Goal: Use online tool/utility: Utilize a website feature to perform a specific function

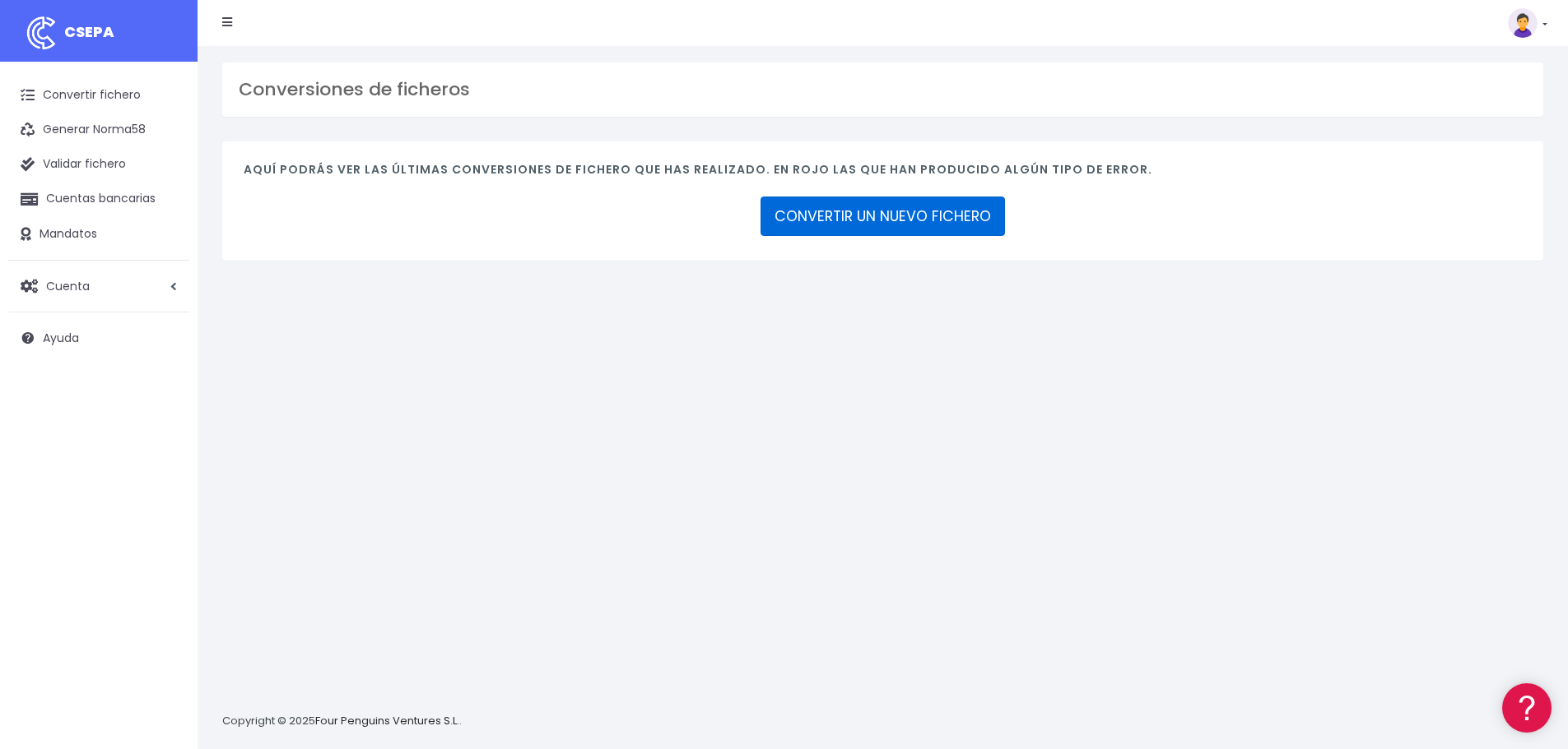
click at [891, 225] on link "CONVERTIR UN NUEVO FICHERO" at bounding box center [882, 217] width 245 height 39
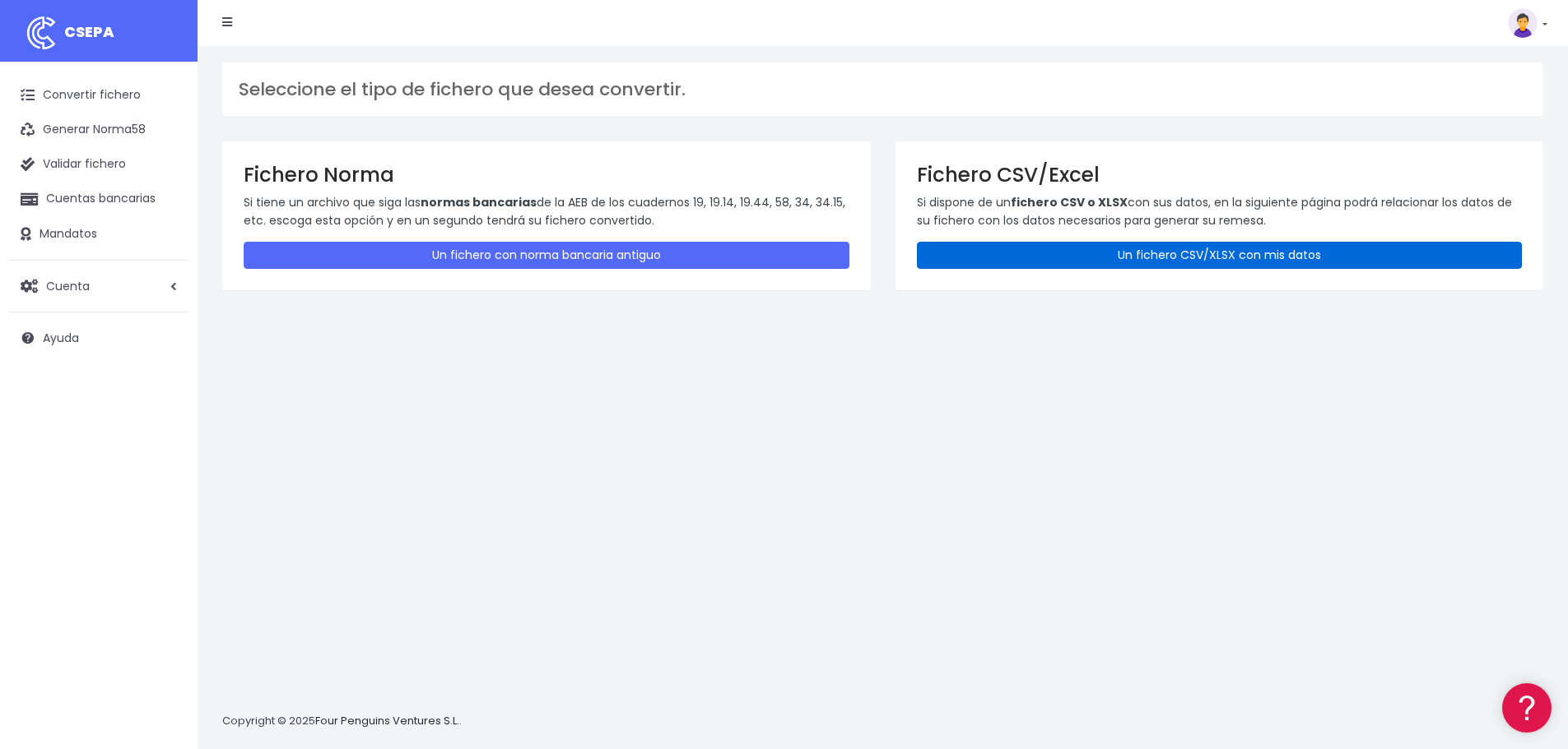
click at [1219, 264] on link "Un fichero CSV/XLSX con mis datos" at bounding box center [1220, 255] width 606 height 27
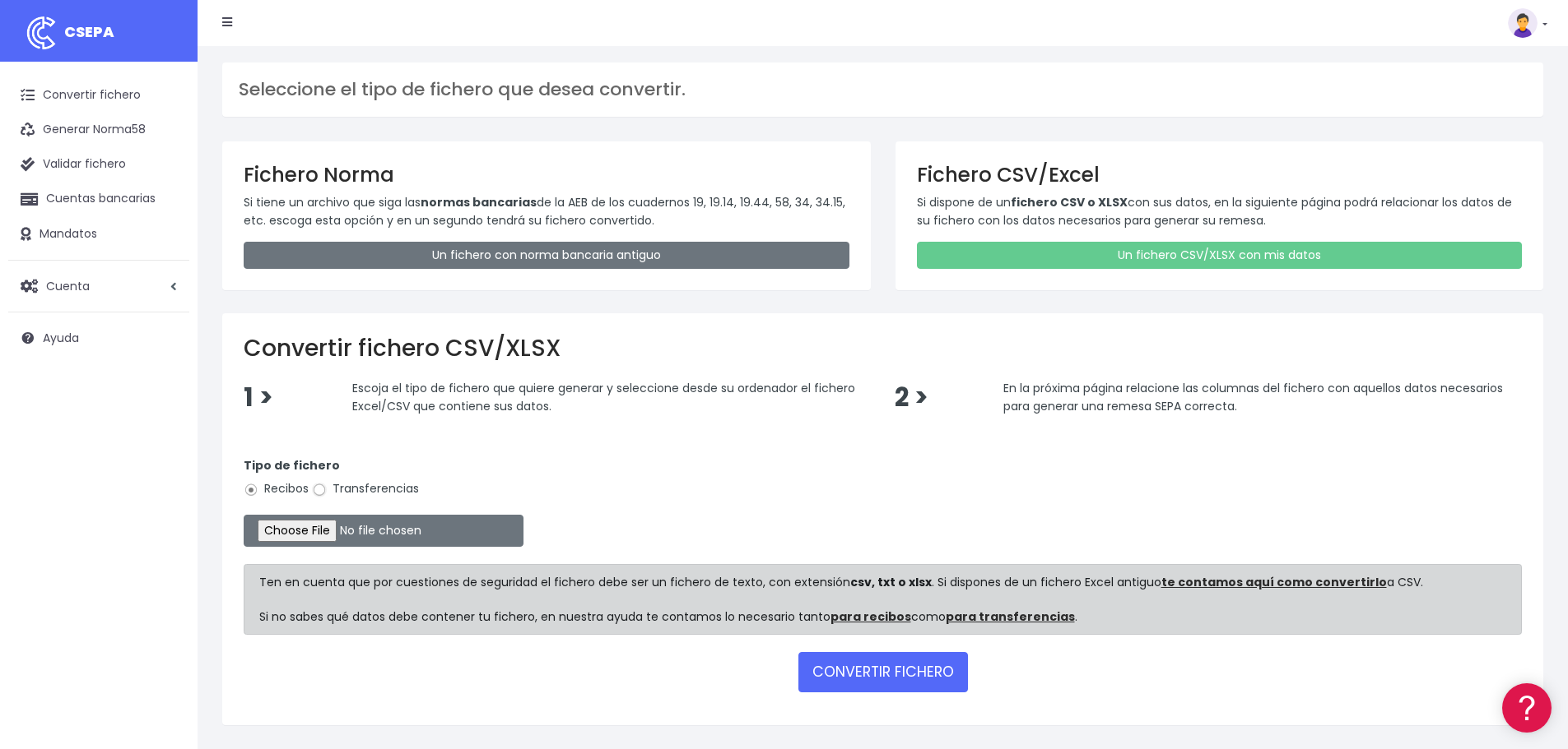
click at [314, 488] on input "Transferencias" at bounding box center [320, 490] width 15 height 15
radio input "true"
click at [349, 526] on input "file" at bounding box center [384, 531] width 279 height 32
type input "C:\fakepath\Fichero Banco T.CANTERA 09-25.xlsx"
click at [843, 674] on button "CONVERTIR FICHERO" at bounding box center [882, 672] width 170 height 39
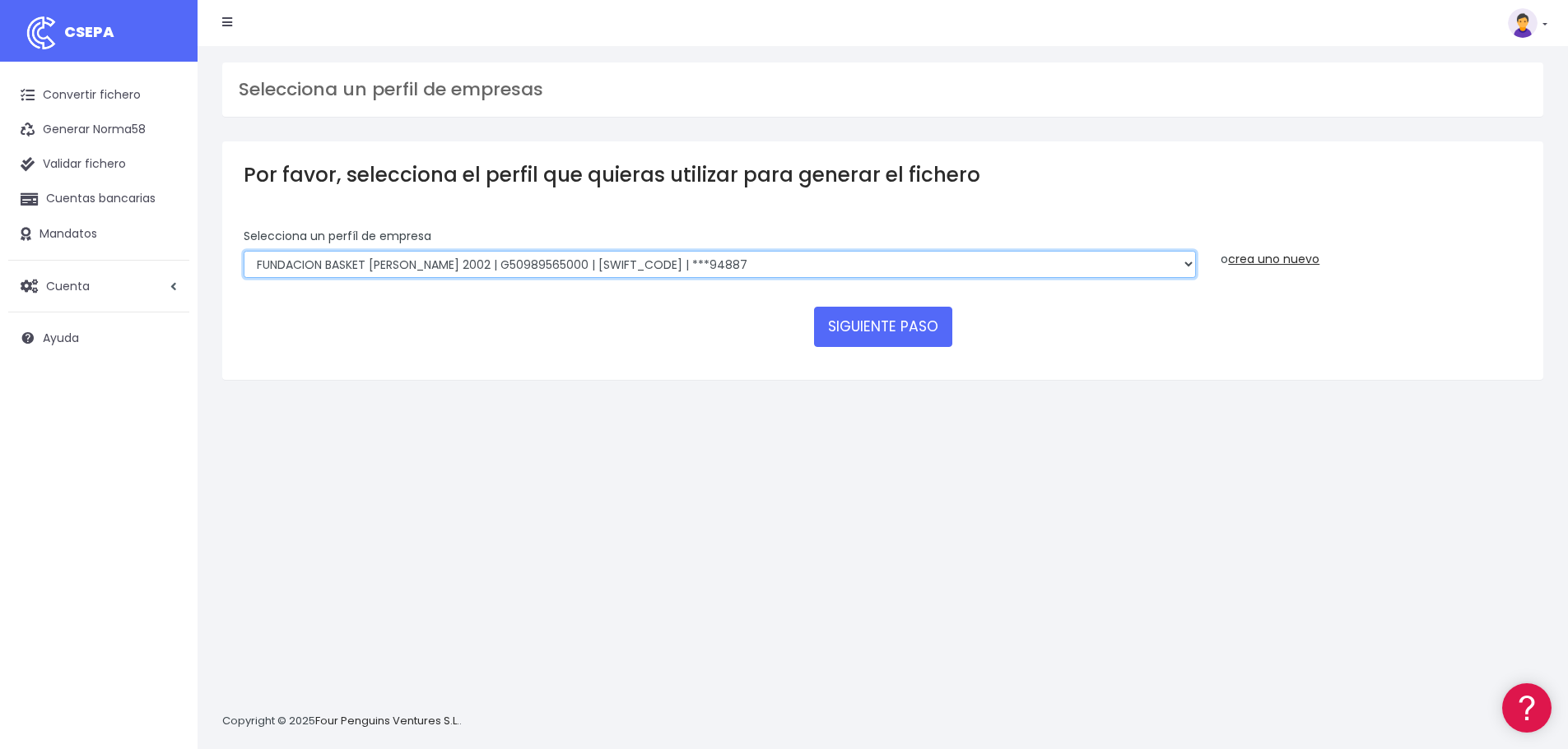
click at [625, 272] on select "FUNDACION BASKET [PERSON_NAME] 2002 | G50989565000 | [SWIFT_CODE] | ***94887 BA…" at bounding box center [719, 265] width 952 height 28
select select "1982"
click at [244, 251] on select "FUNDACION BASKET ZARAGOZA 2002 | G50989565000 | CAIXESBBXXX | ***94887 BASKET Z…" at bounding box center [719, 265] width 952 height 28
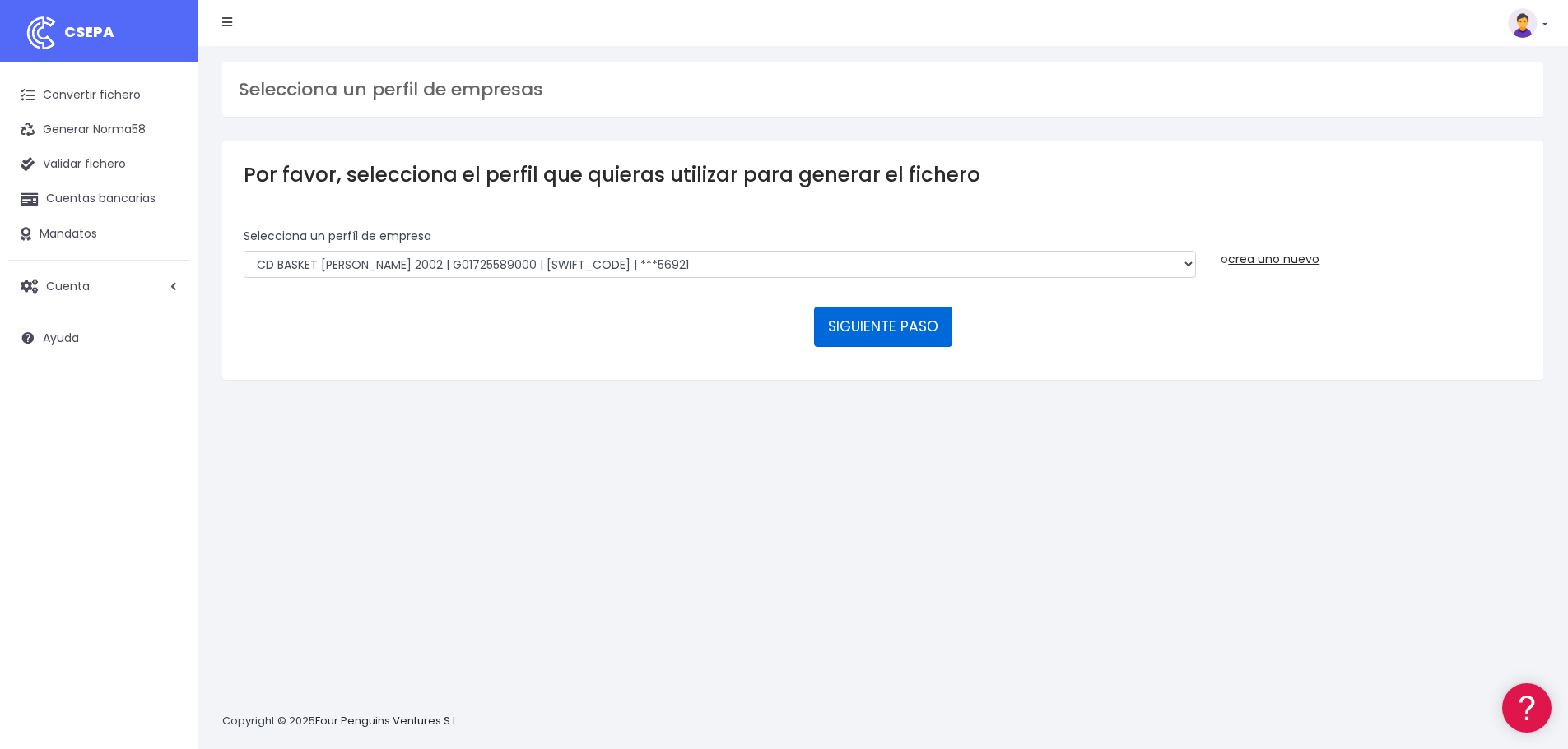
click at [855, 322] on button "SIGUIENTE PASO" at bounding box center [882, 326] width 138 height 39
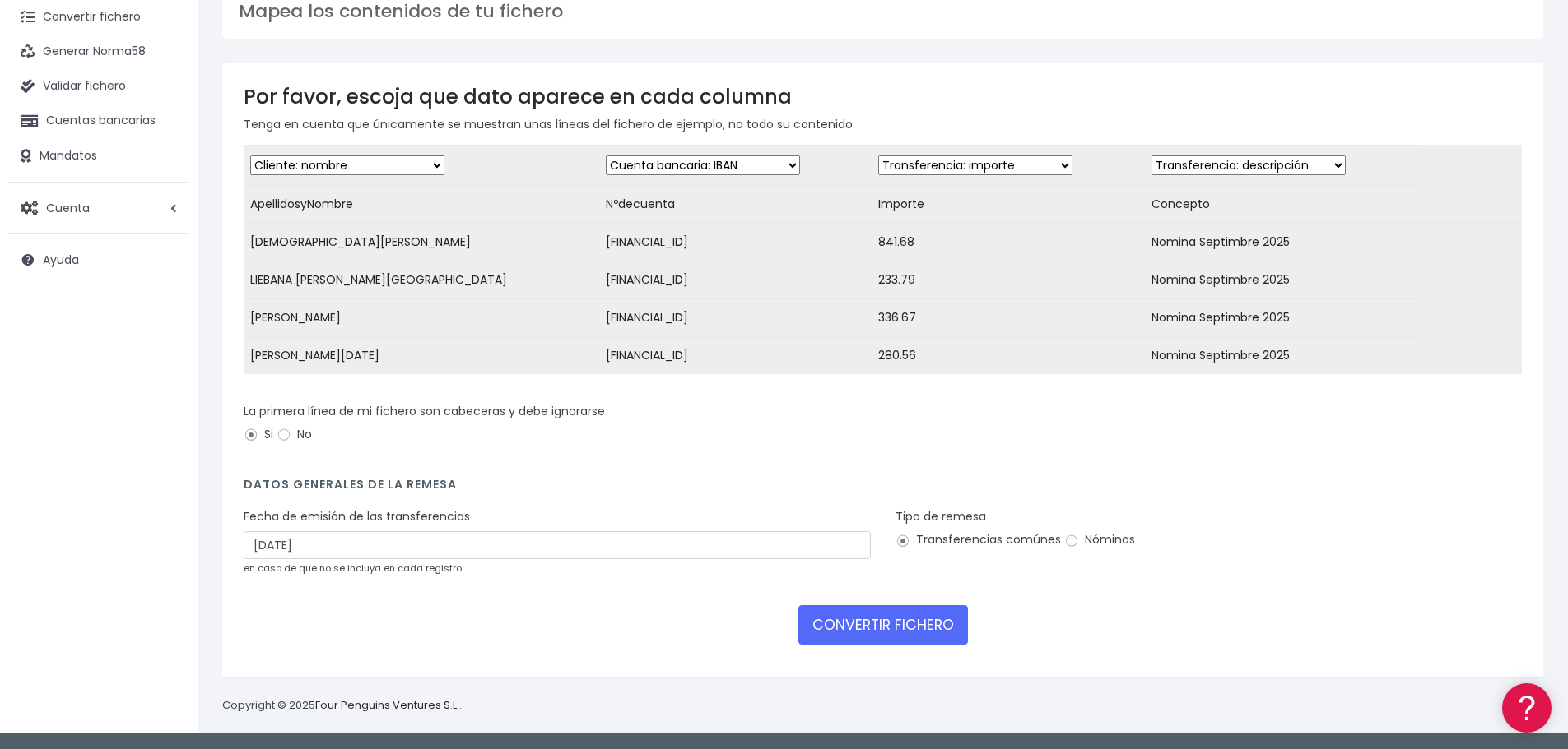
scroll to position [91, 0]
click at [1072, 542] on input "Nóminas" at bounding box center [1072, 541] width 15 height 15
radio input "true"
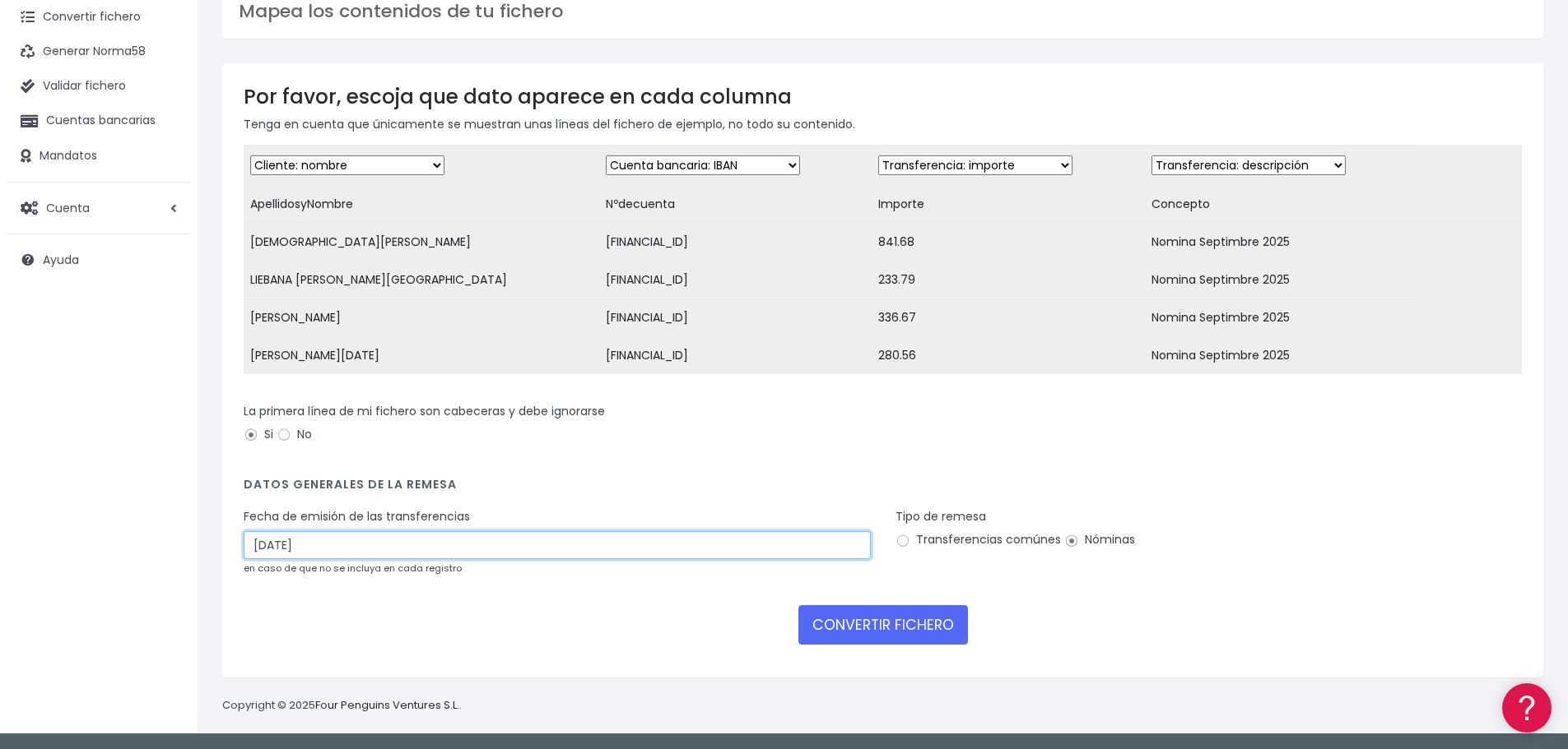
click at [553, 543] on input "05/10/2025" at bounding box center [557, 546] width 627 height 28
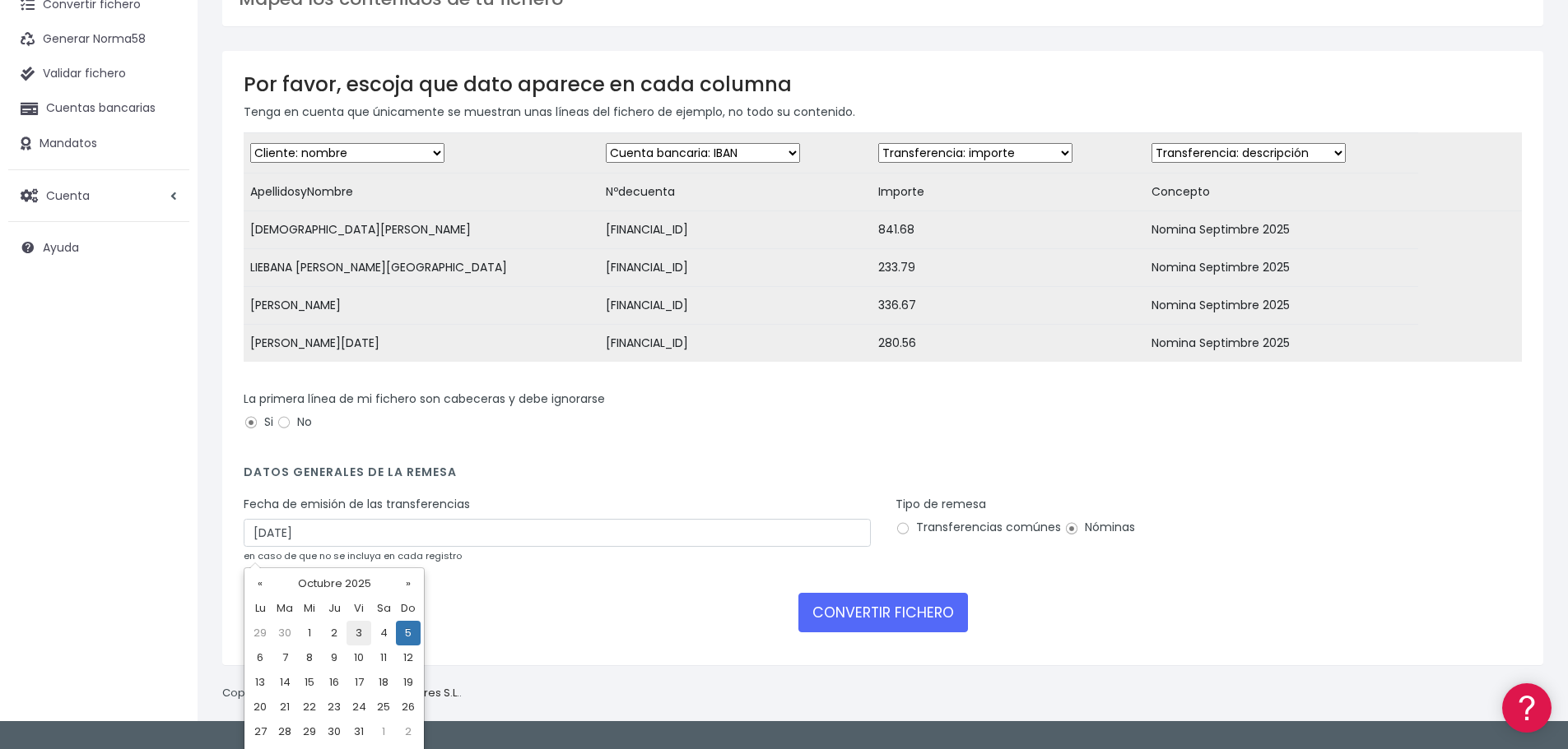
click at [354, 637] on td "3" at bounding box center [358, 634] width 24 height 24
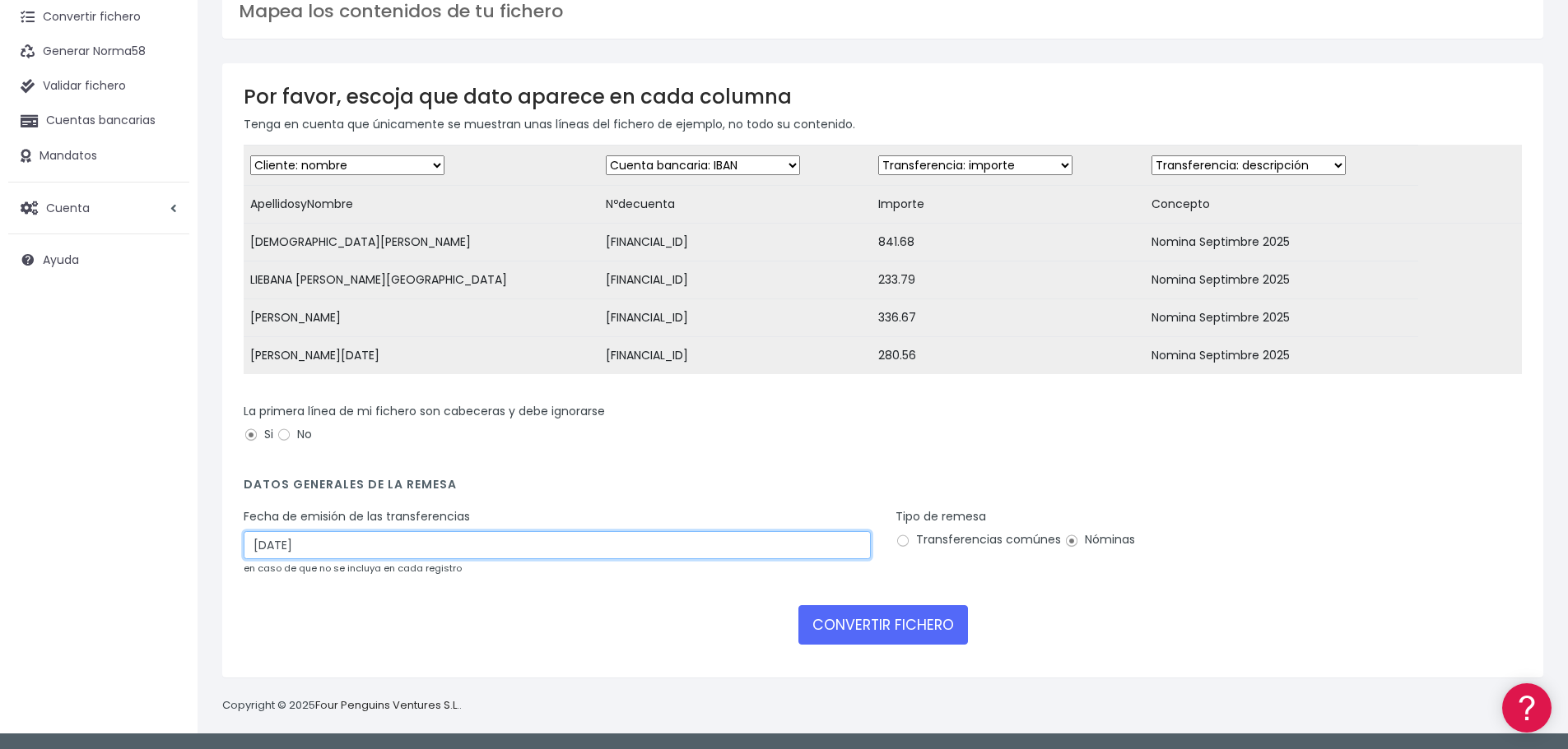
click at [850, 540] on input "03/10/2025" at bounding box center [557, 546] width 627 height 28
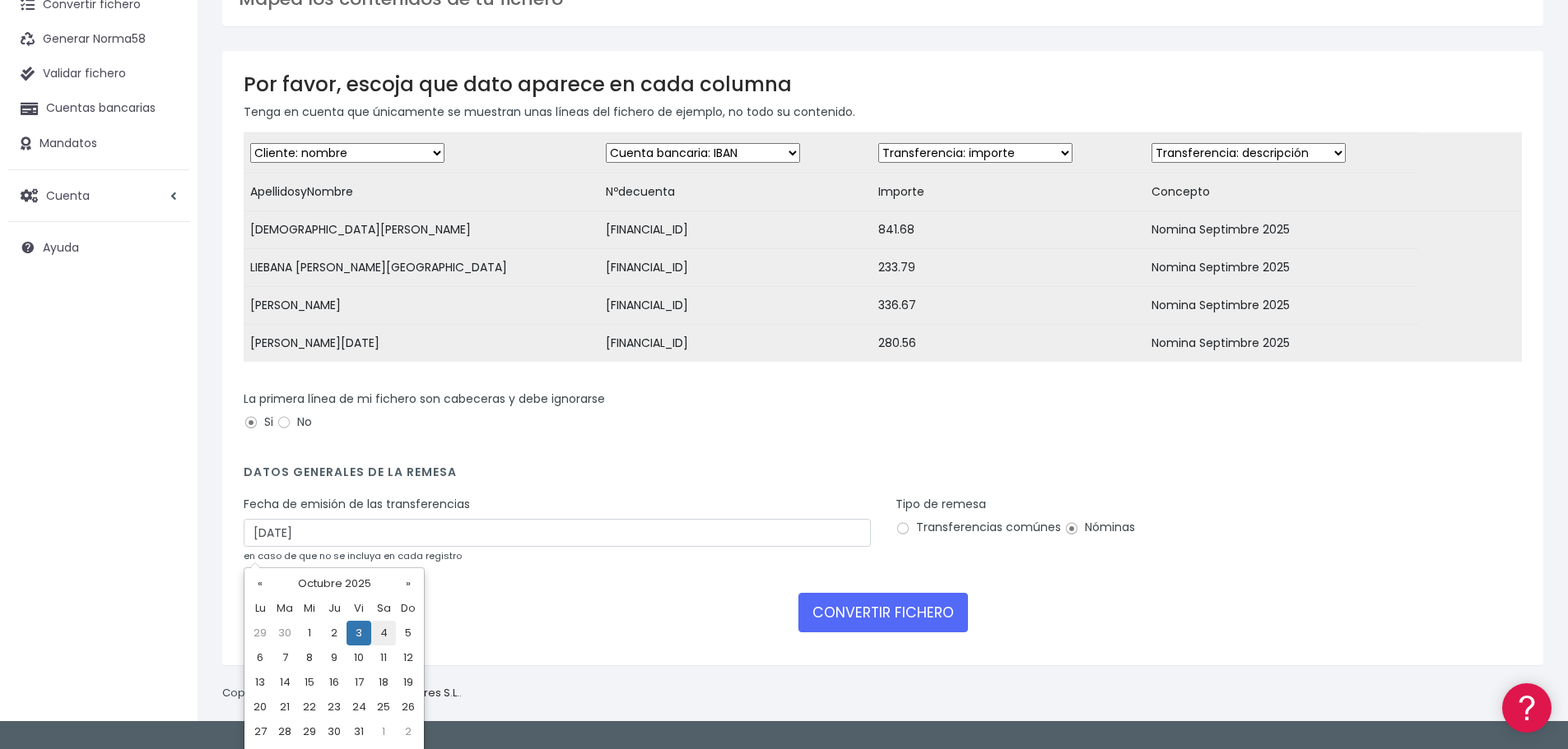
click at [384, 630] on td "4" at bounding box center [384, 634] width 24 height 24
type input "04/10/2025"
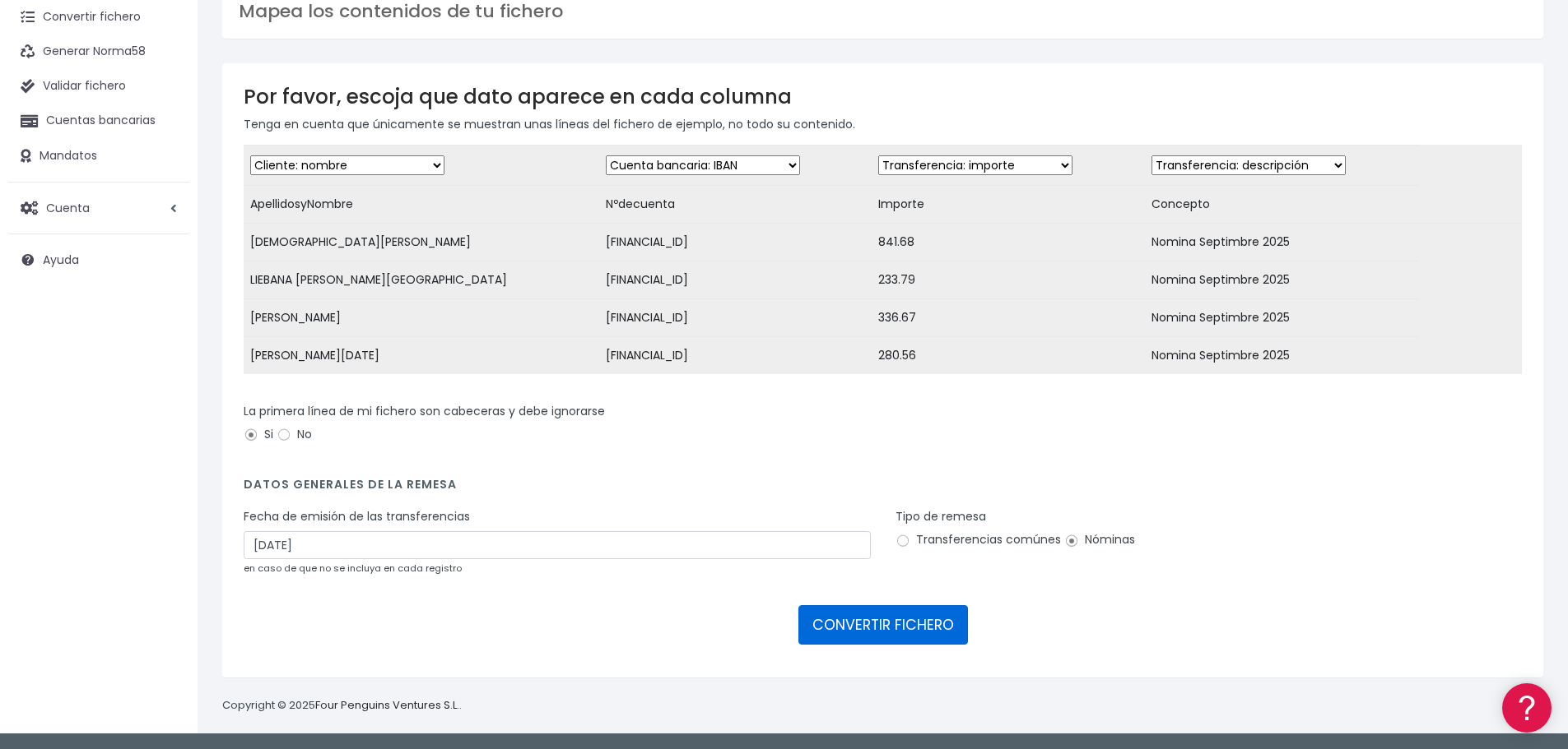
click at [868, 633] on button "CONVERTIR FICHERO" at bounding box center [882, 625] width 170 height 39
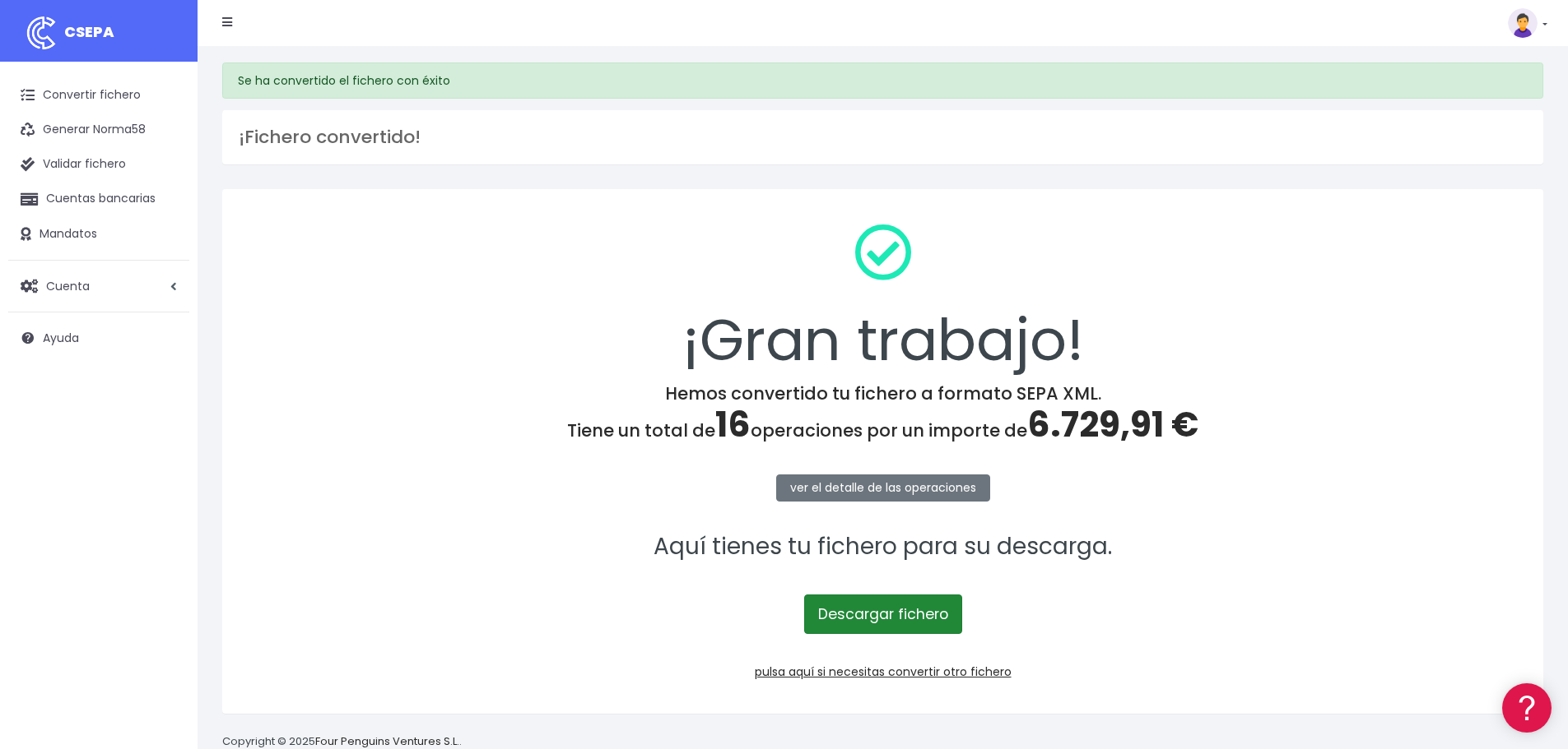
click at [936, 612] on link "Descargar fichero" at bounding box center [882, 614] width 158 height 39
click at [882, 668] on link "pulsa aquí si necesitas convertir otro fichero" at bounding box center [883, 672] width 257 height 17
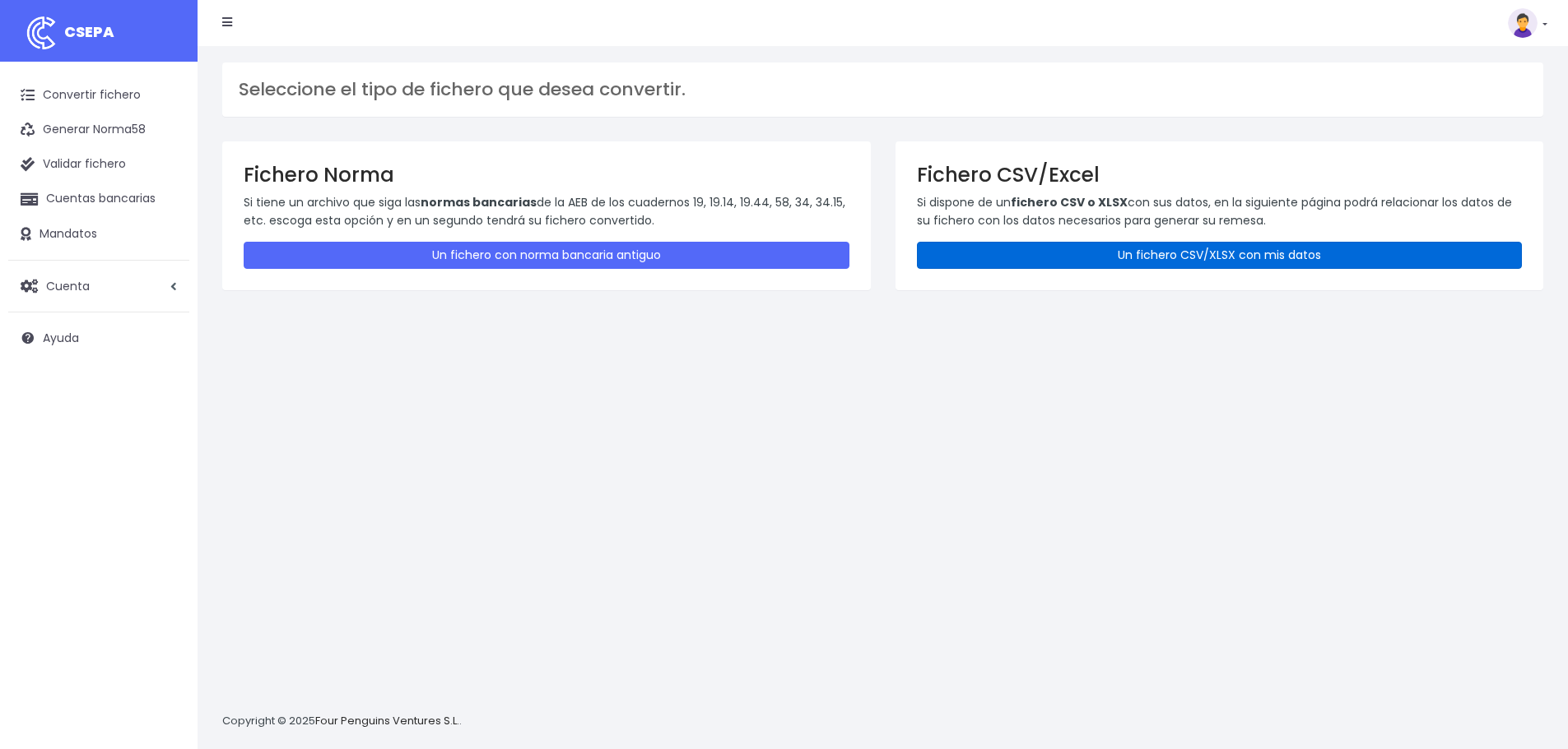
click at [1201, 252] on link "Un fichero CSV/XLSX con mis datos" at bounding box center [1220, 255] width 606 height 27
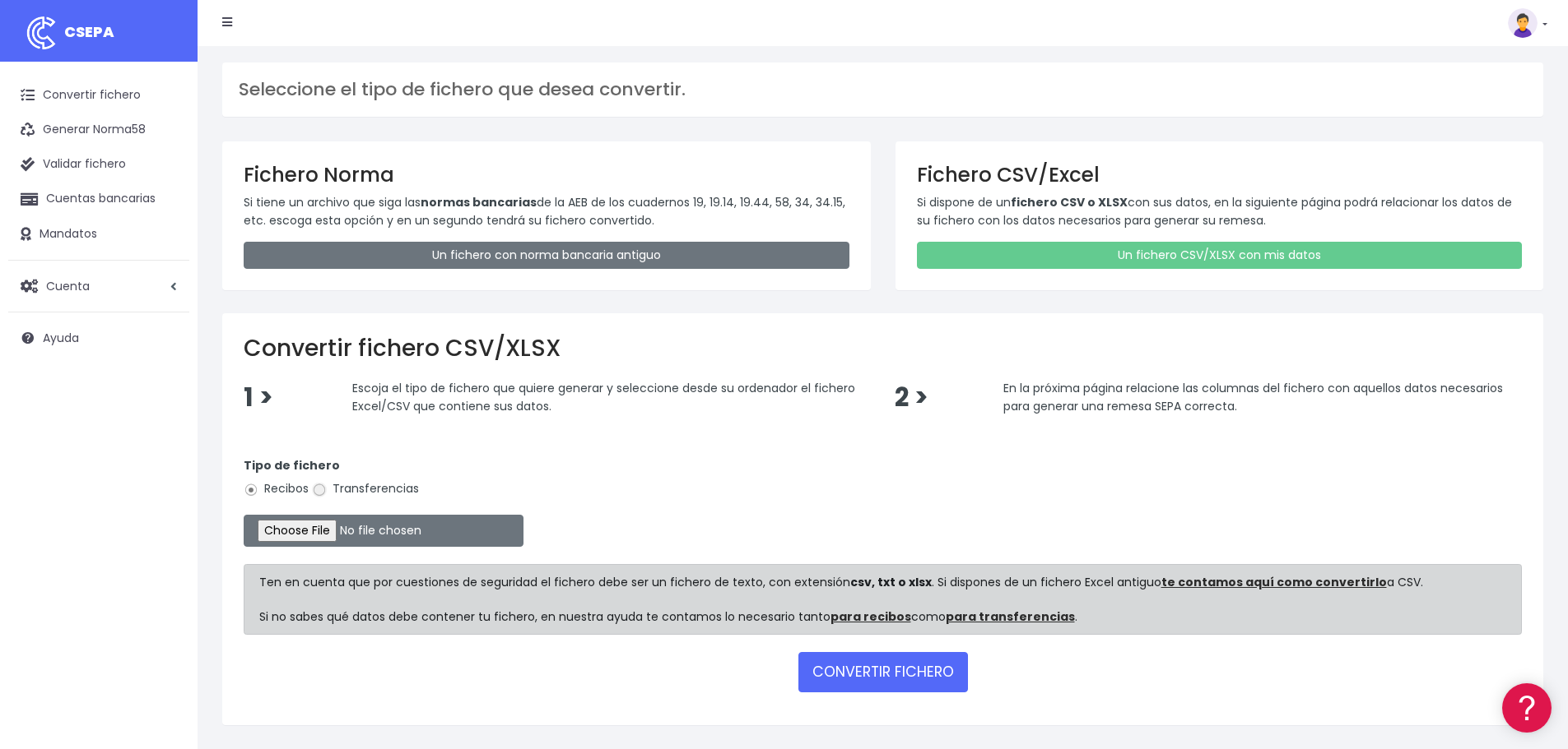
click at [318, 492] on input "Transferencias" at bounding box center [320, 490] width 15 height 15
radio input "true"
click at [337, 531] on input "file" at bounding box center [384, 531] width 279 height 32
click at [378, 533] on input "file" at bounding box center [384, 531] width 279 height 32
type input "C:\fakepath\Fichero Banco T.CANTERA 09-25.xlsx"
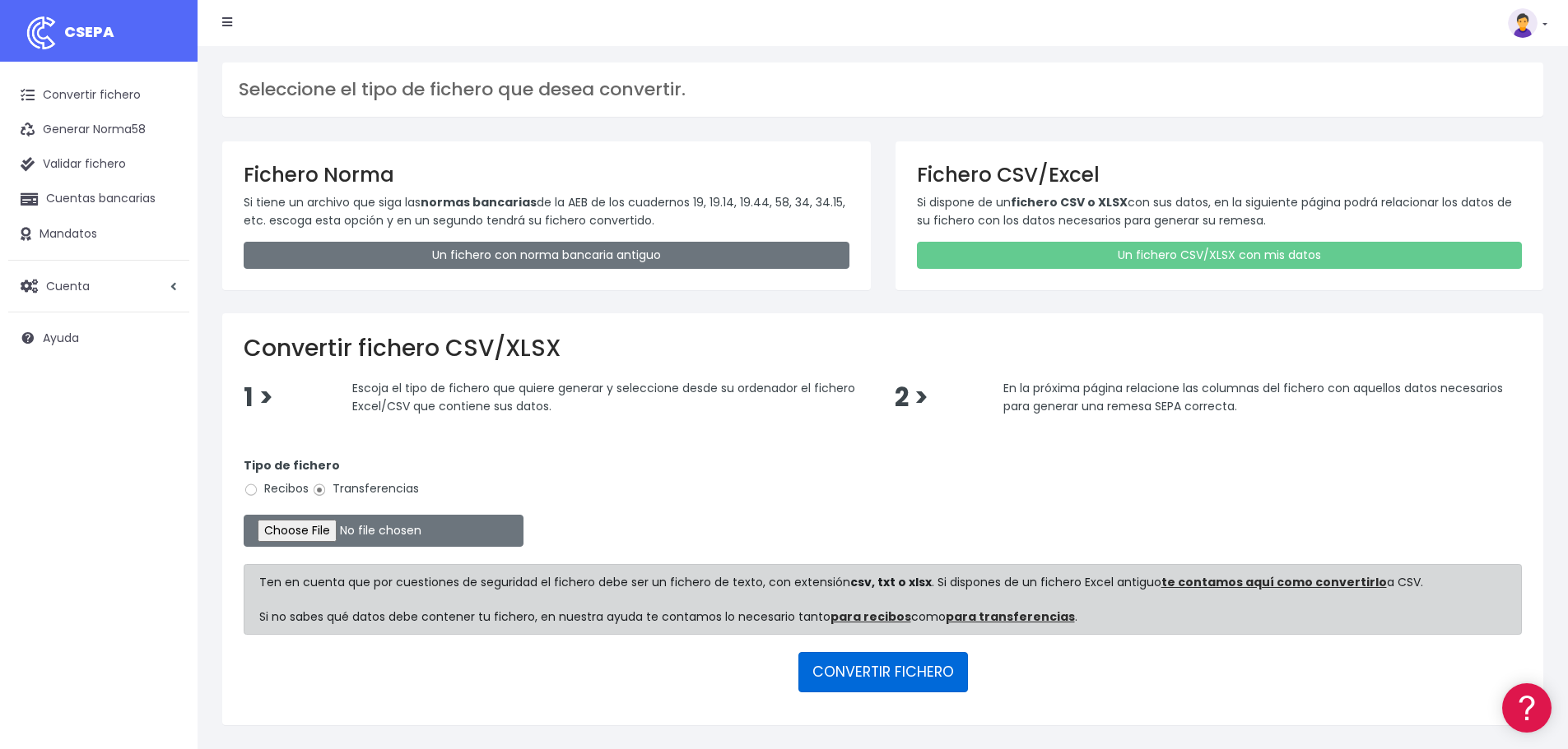
click at [853, 676] on button "CONVERTIR FICHERO" at bounding box center [882, 672] width 170 height 39
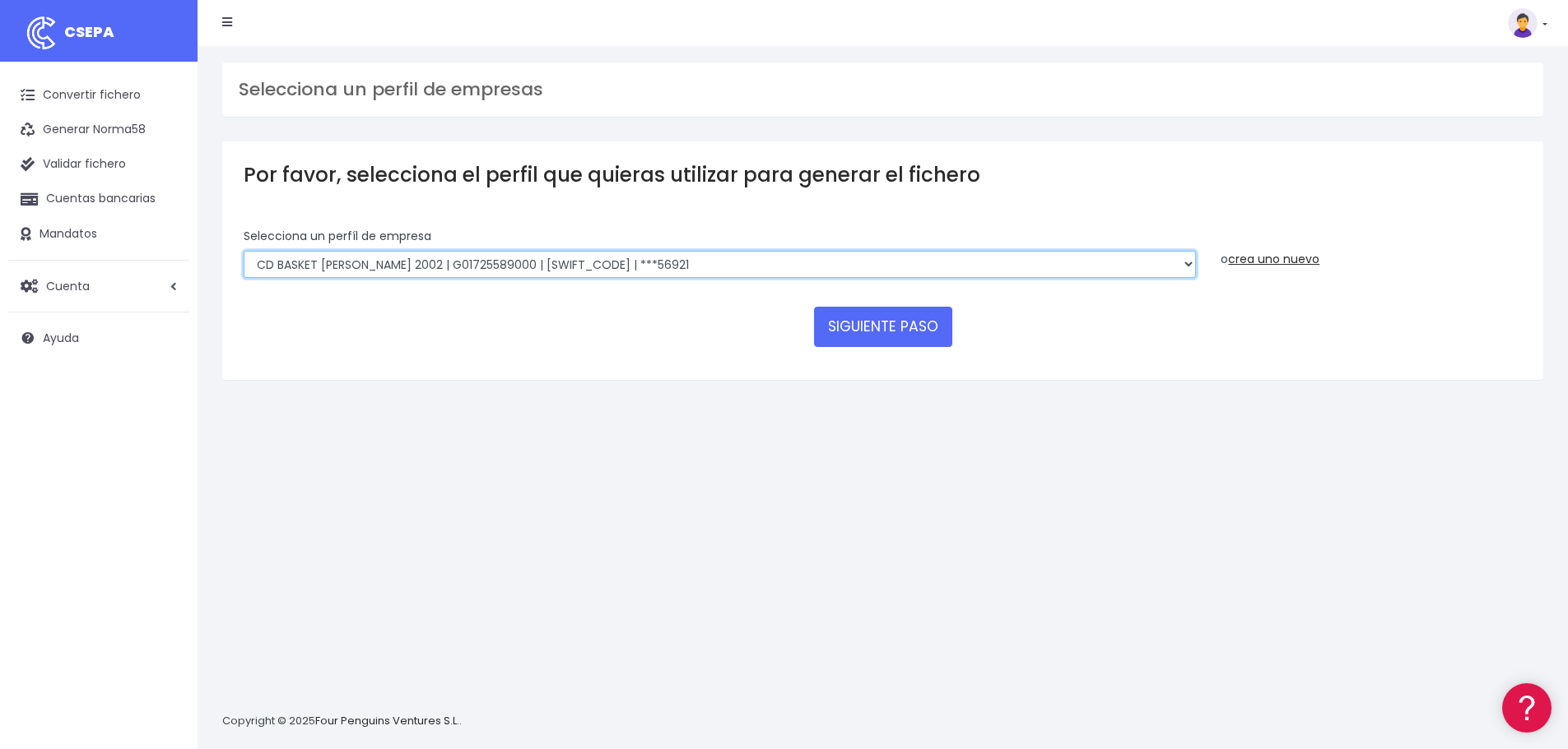
click at [635, 271] on select "FUNDACION BASKET [PERSON_NAME] 2002 | G50989565000 | [SWIFT_CODE] | ***94887 BA…" at bounding box center [719, 265] width 952 height 28
select select "1983"
click at [244, 251] on select "FUNDACION BASKET [PERSON_NAME] 2002 | G50989565000 | [SWIFT_CODE] | ***94887 BA…" at bounding box center [719, 265] width 952 height 28
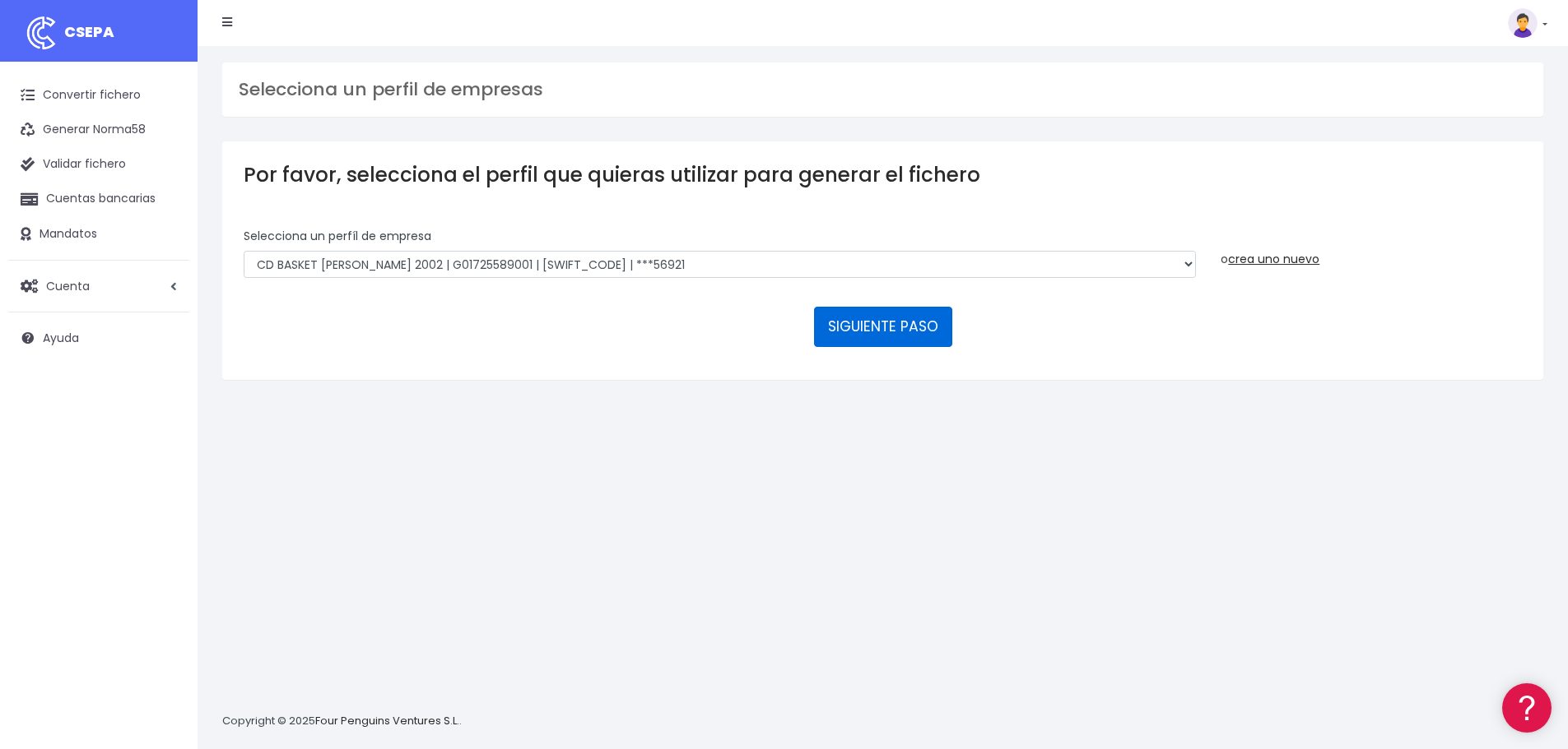
click at [898, 332] on button "SIGUIENTE PASO" at bounding box center [882, 326] width 138 height 39
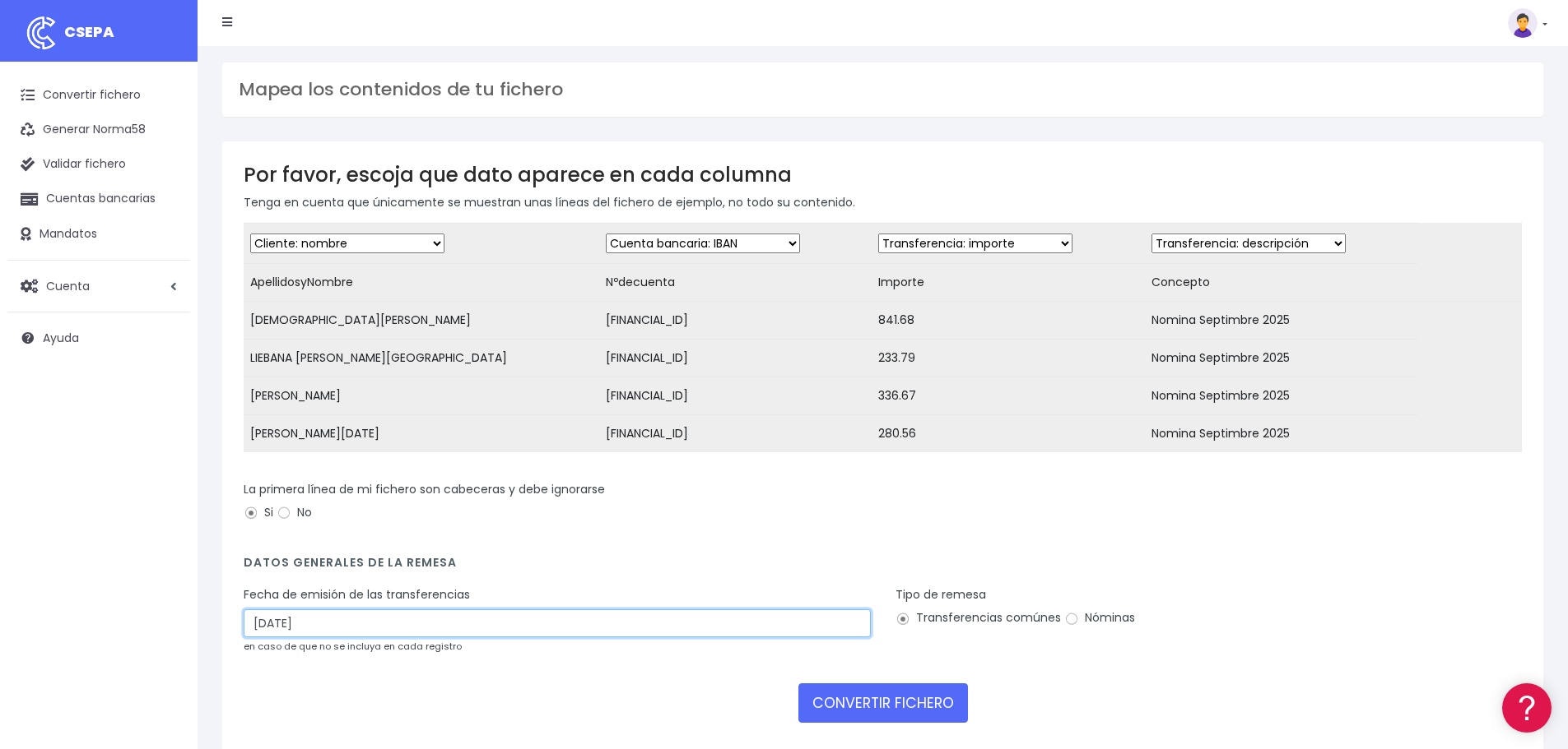
click at [382, 637] on input "[DATE]" at bounding box center [557, 623] width 627 height 28
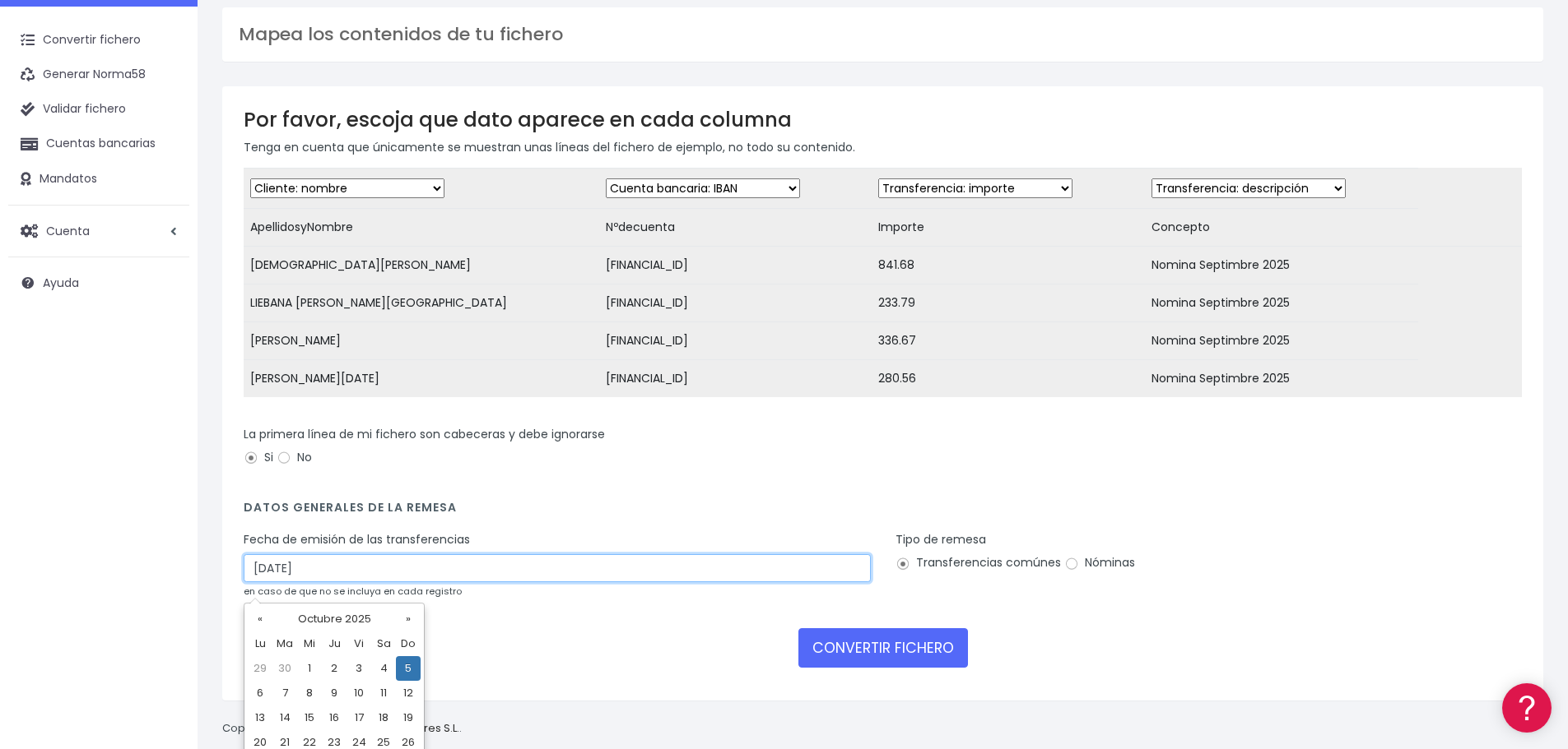
scroll to position [82, 0]
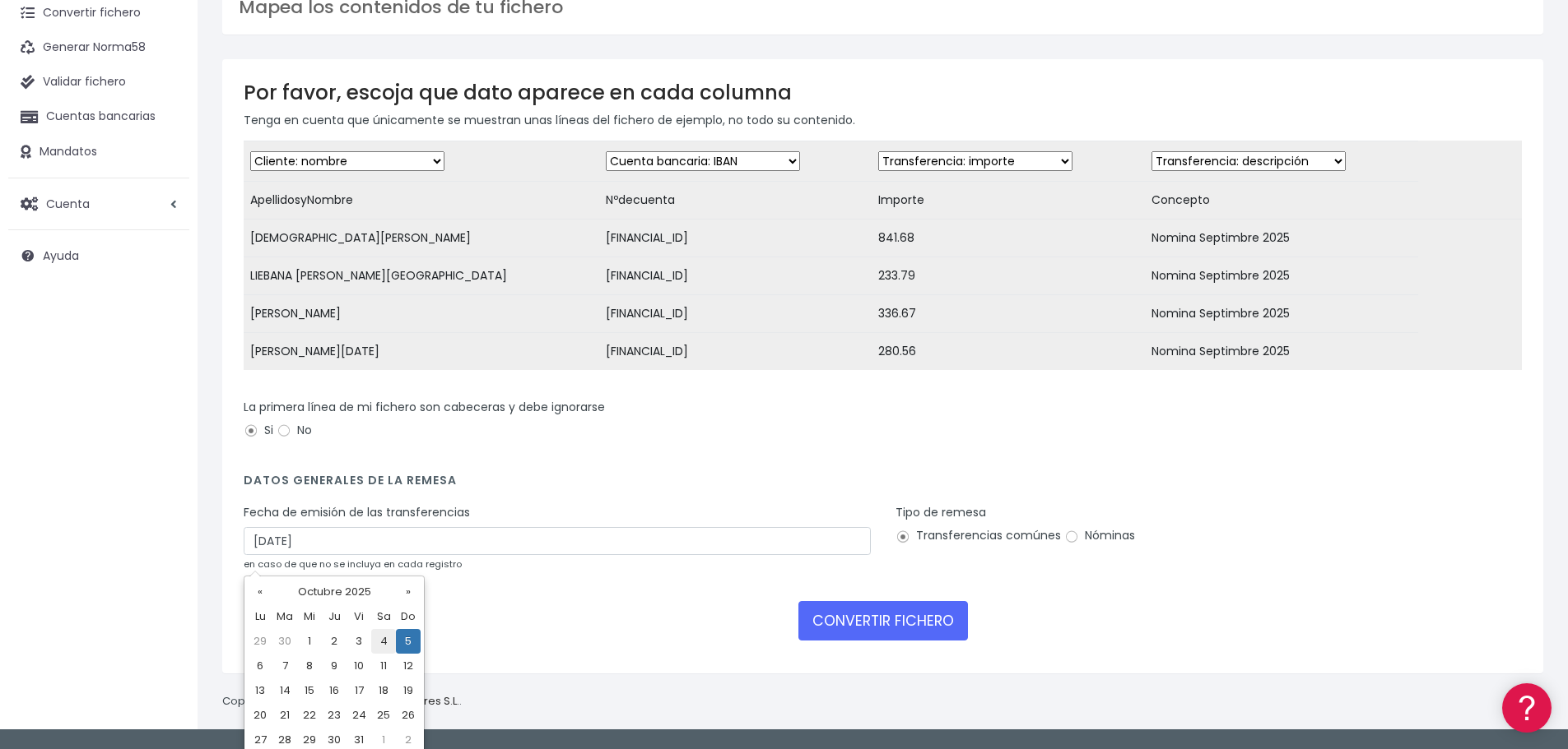
click at [382, 647] on td "4" at bounding box center [384, 641] width 24 height 24
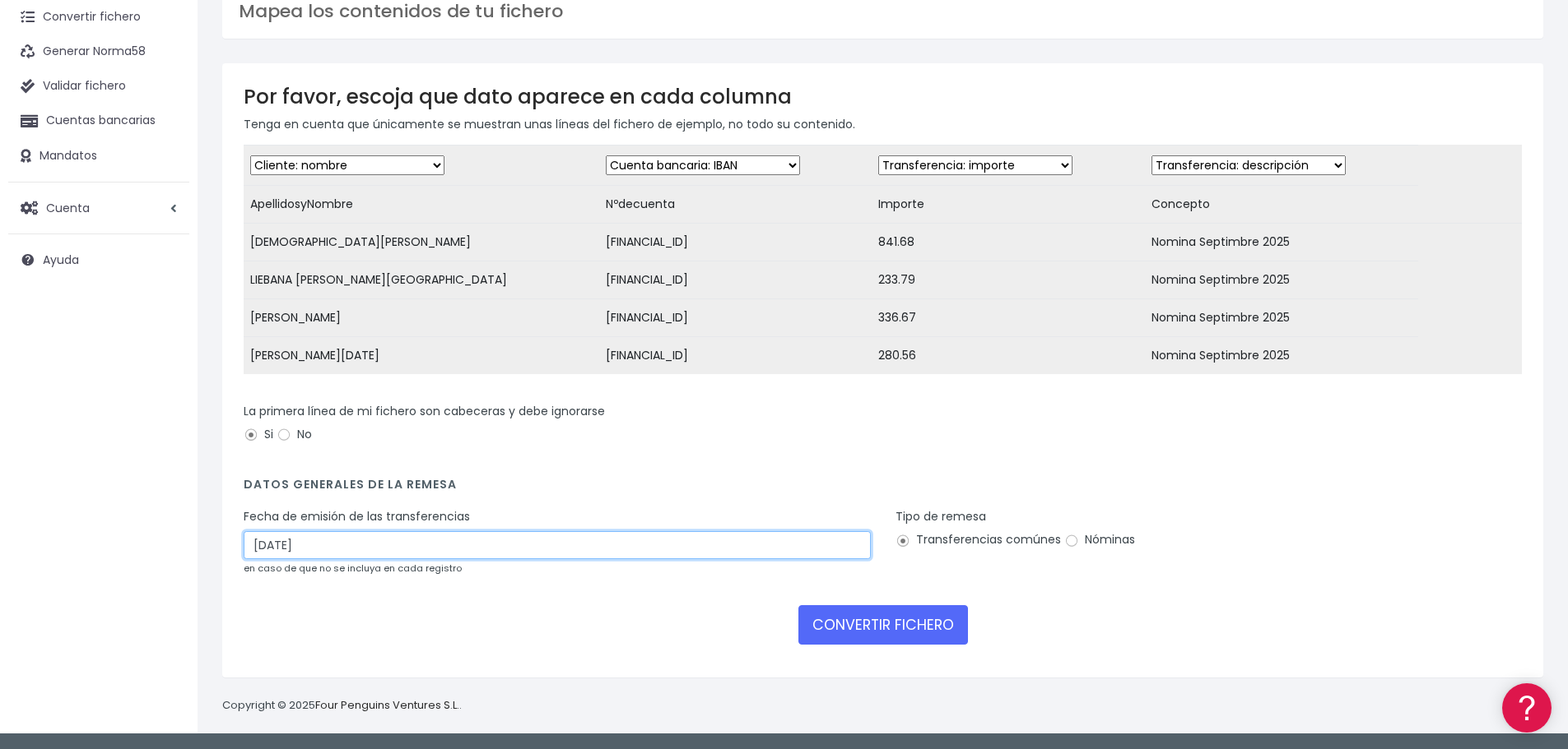
click at [427, 554] on input "[DATE]" at bounding box center [557, 546] width 627 height 28
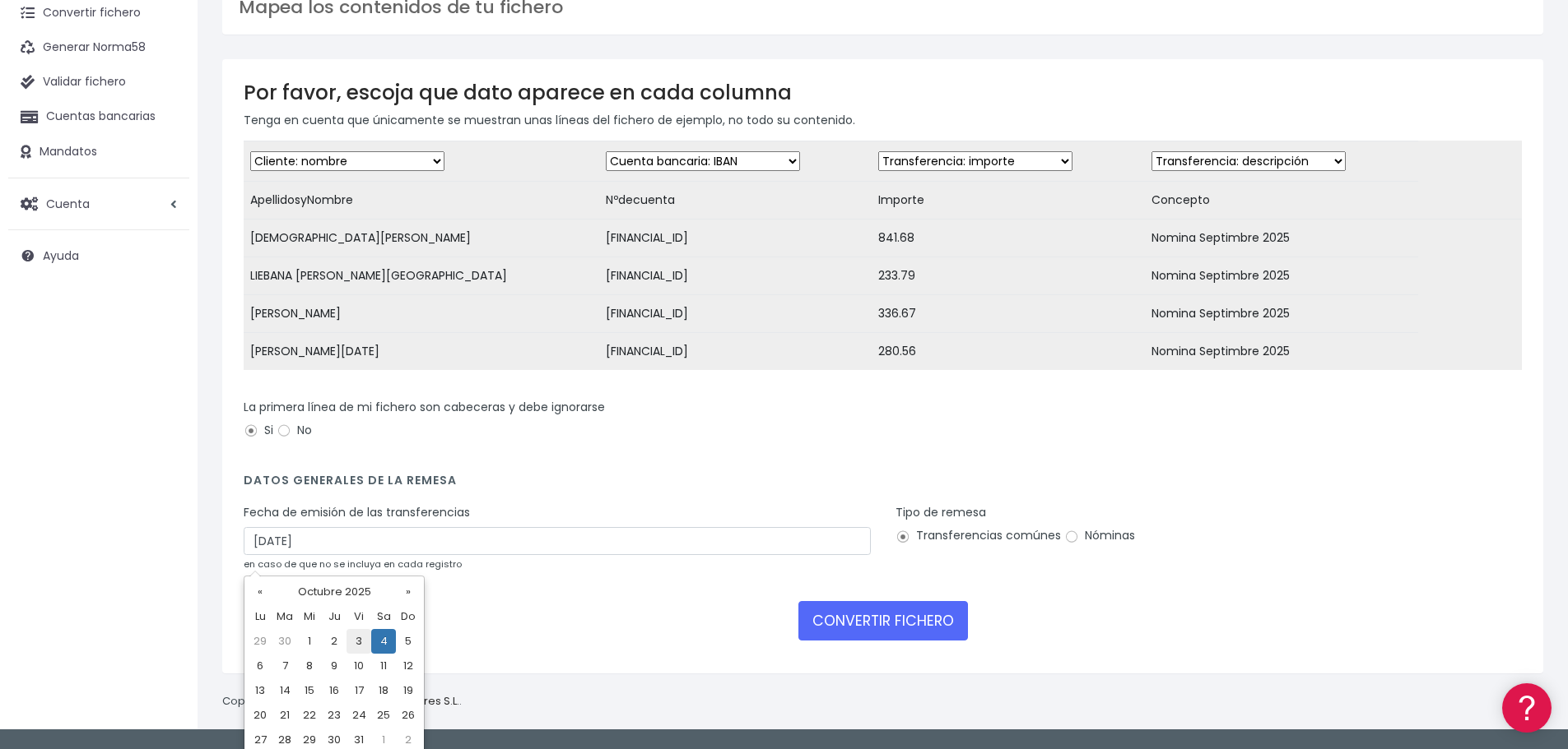
click at [362, 642] on td "3" at bounding box center [358, 641] width 24 height 24
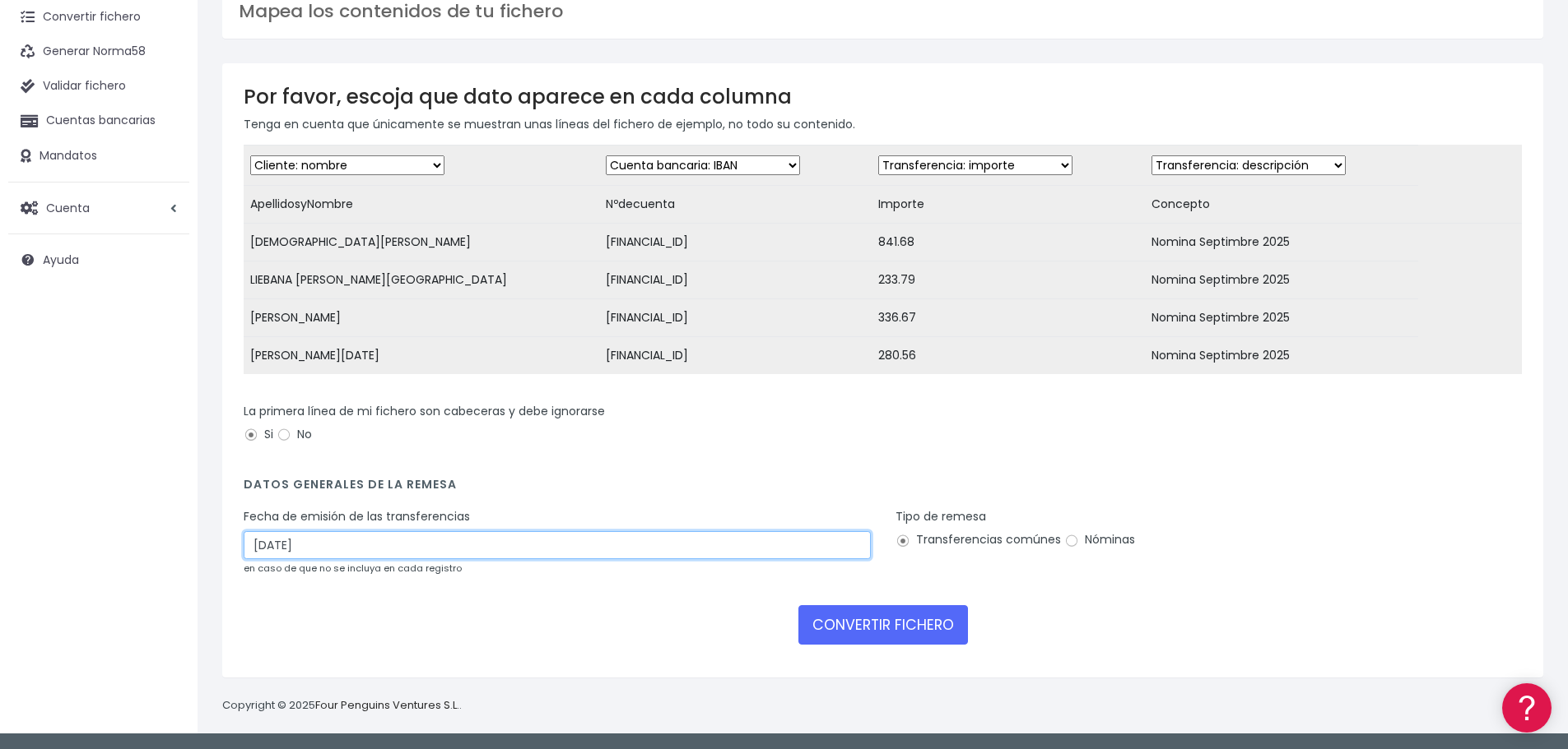
click at [399, 551] on input "03/10/2025" at bounding box center [557, 546] width 627 height 28
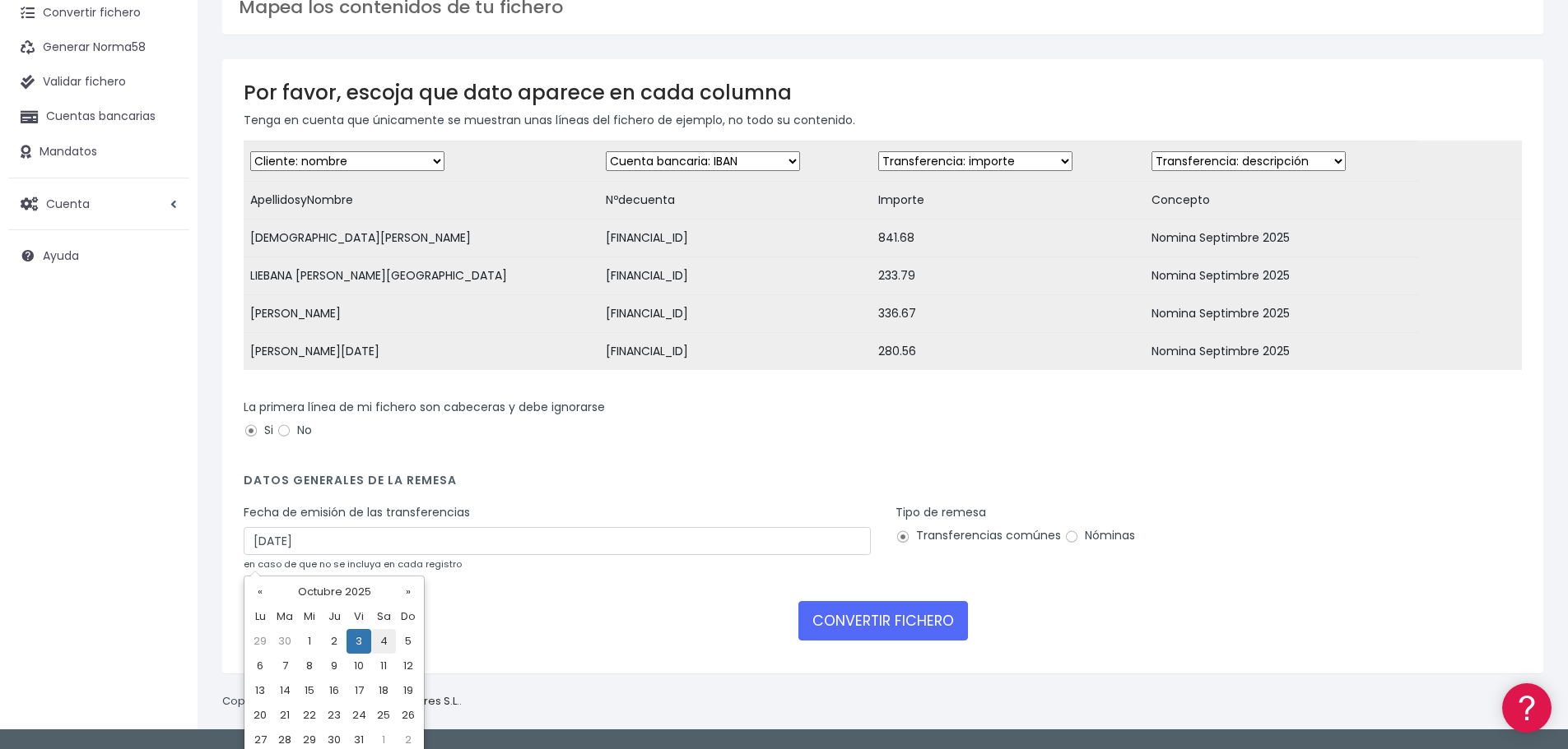
click at [382, 632] on td "4" at bounding box center [384, 641] width 24 height 24
type input "04/10/2025"
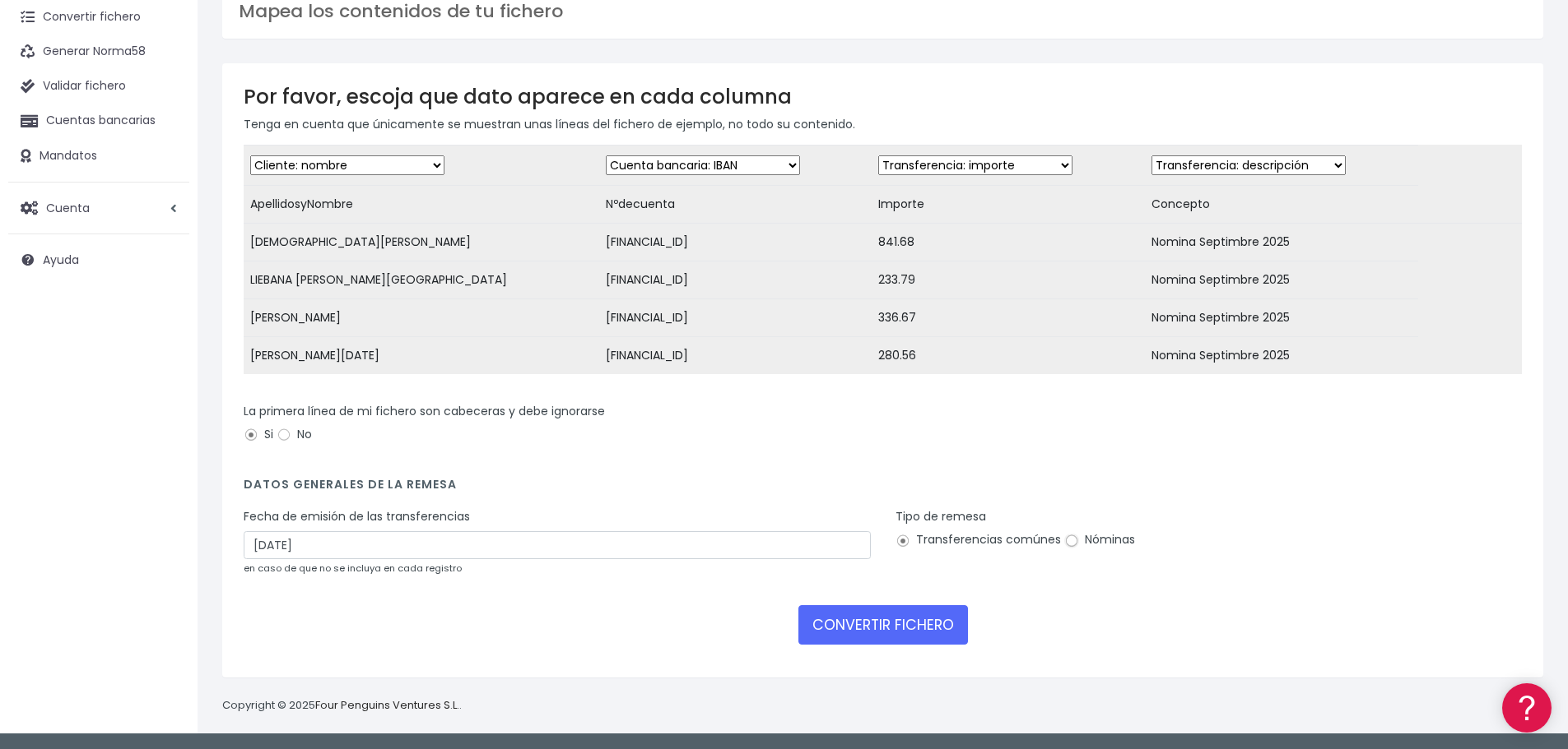
click at [1066, 548] on input "Nóminas" at bounding box center [1072, 541] width 15 height 15
radio input "true"
click at [890, 632] on button "CONVERTIR FICHERO" at bounding box center [882, 625] width 170 height 39
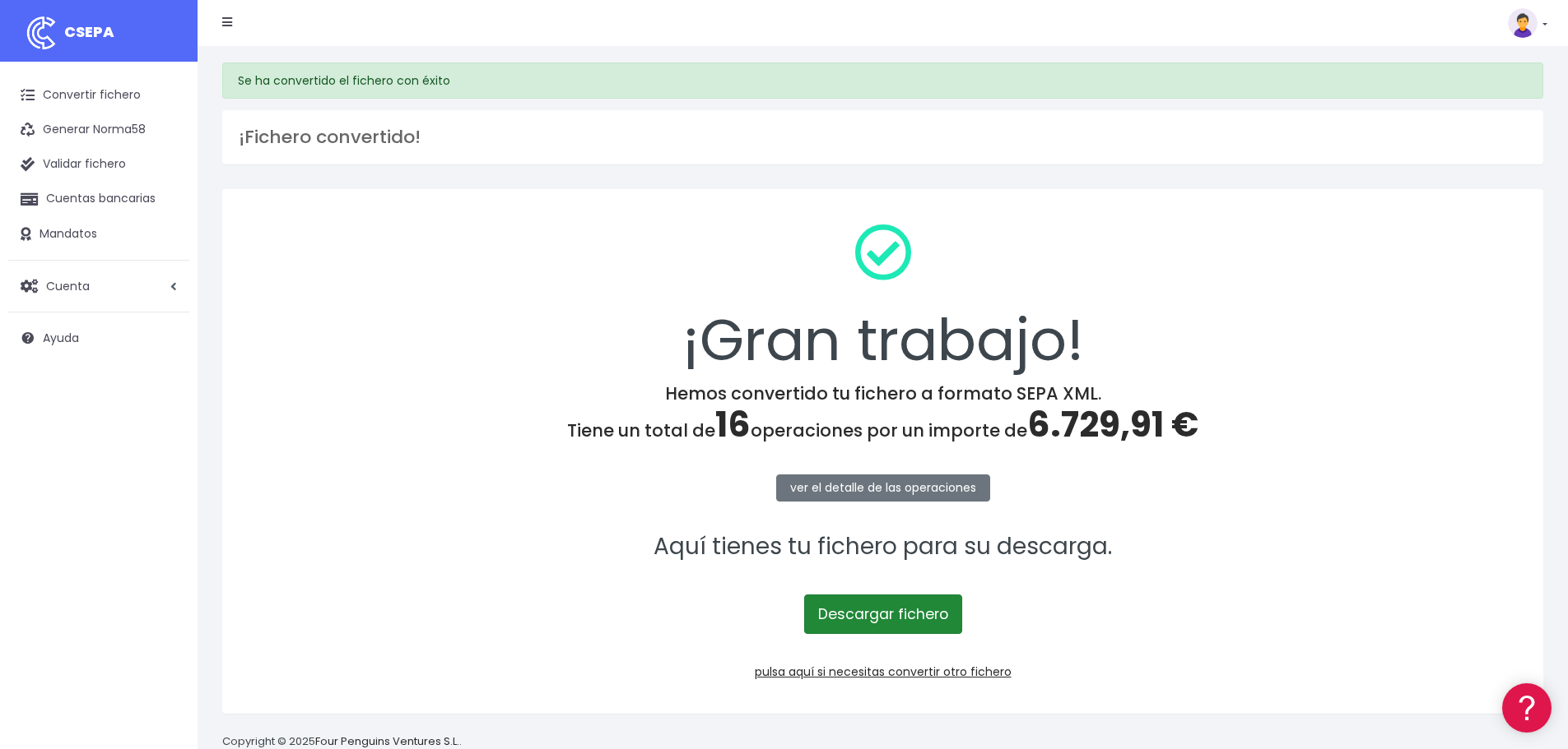
click at [900, 613] on link "Descargar fichero" at bounding box center [882, 614] width 158 height 39
click at [897, 670] on link "pulsa aquí si necesitas convertir otro fichero" at bounding box center [883, 672] width 257 height 17
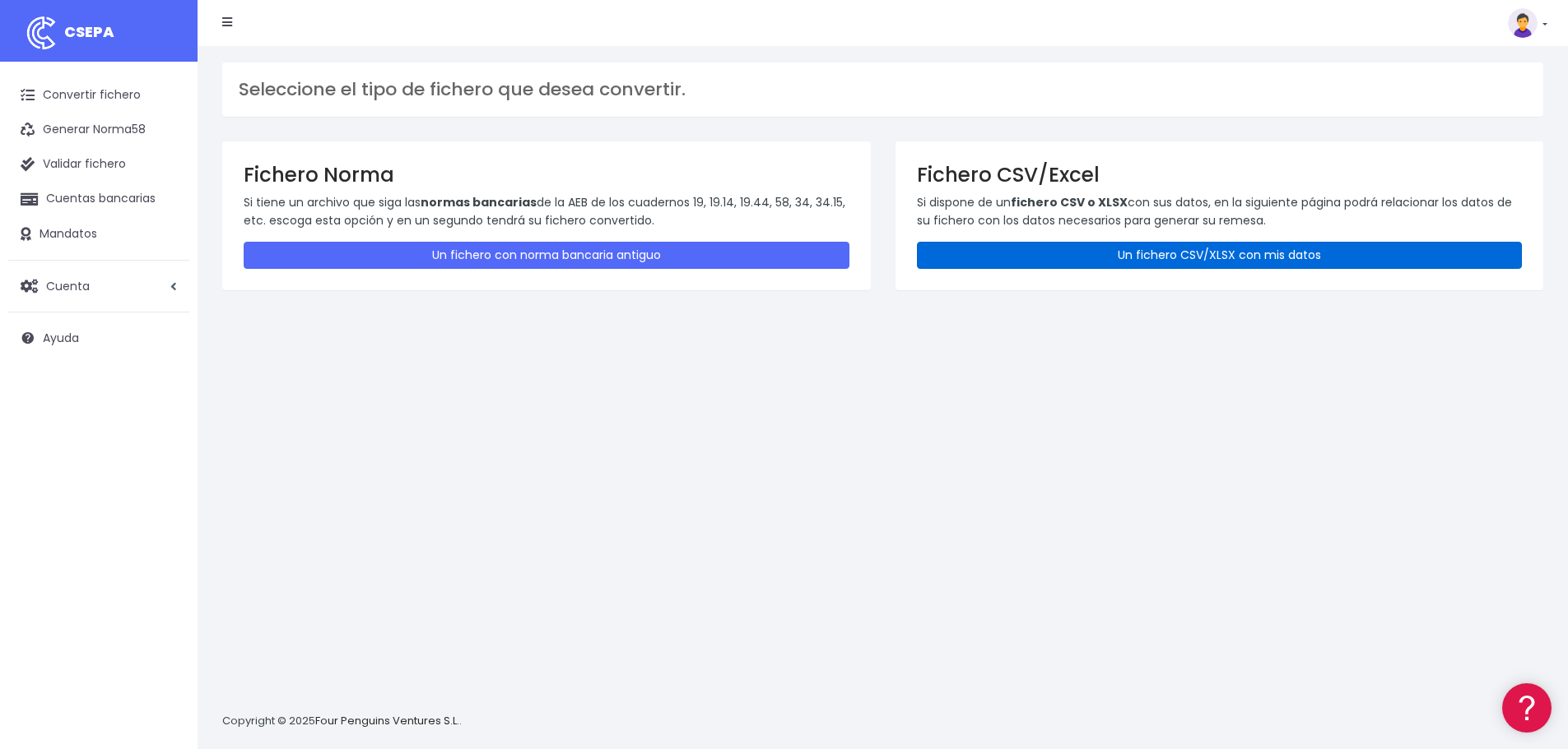
click at [1216, 254] on link "Un fichero CSV/XLSX con mis datos" at bounding box center [1220, 255] width 606 height 27
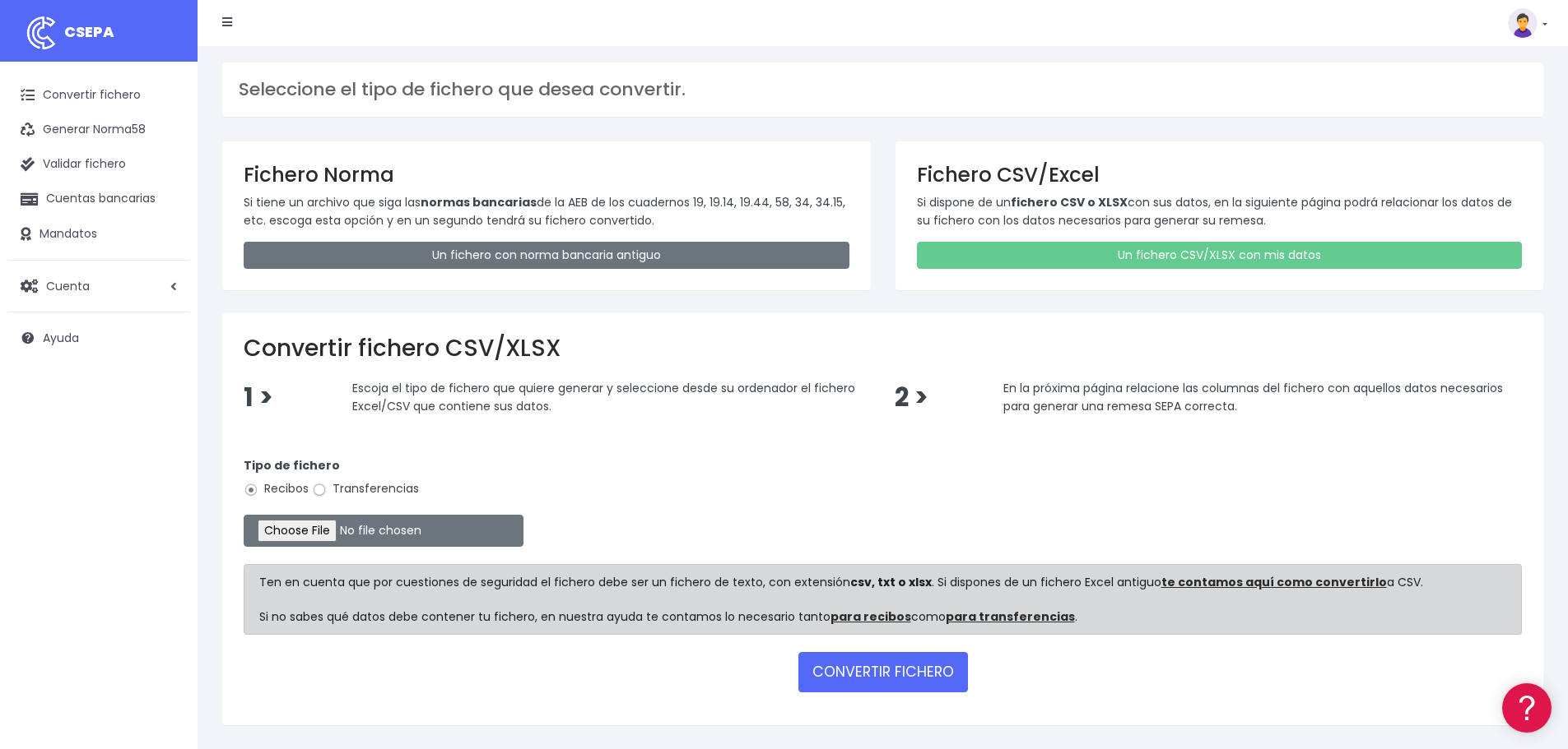
click at [322, 489] on input "Transferencias" at bounding box center [320, 490] width 15 height 15
radio input "true"
click at [355, 532] on input "file" at bounding box center [384, 531] width 279 height 32
type input "C:\fakepath\Fichero Banco T.CANTERA 09-25.xlsx"
click at [895, 676] on button "CONVERTIR FICHERO" at bounding box center [882, 672] width 170 height 39
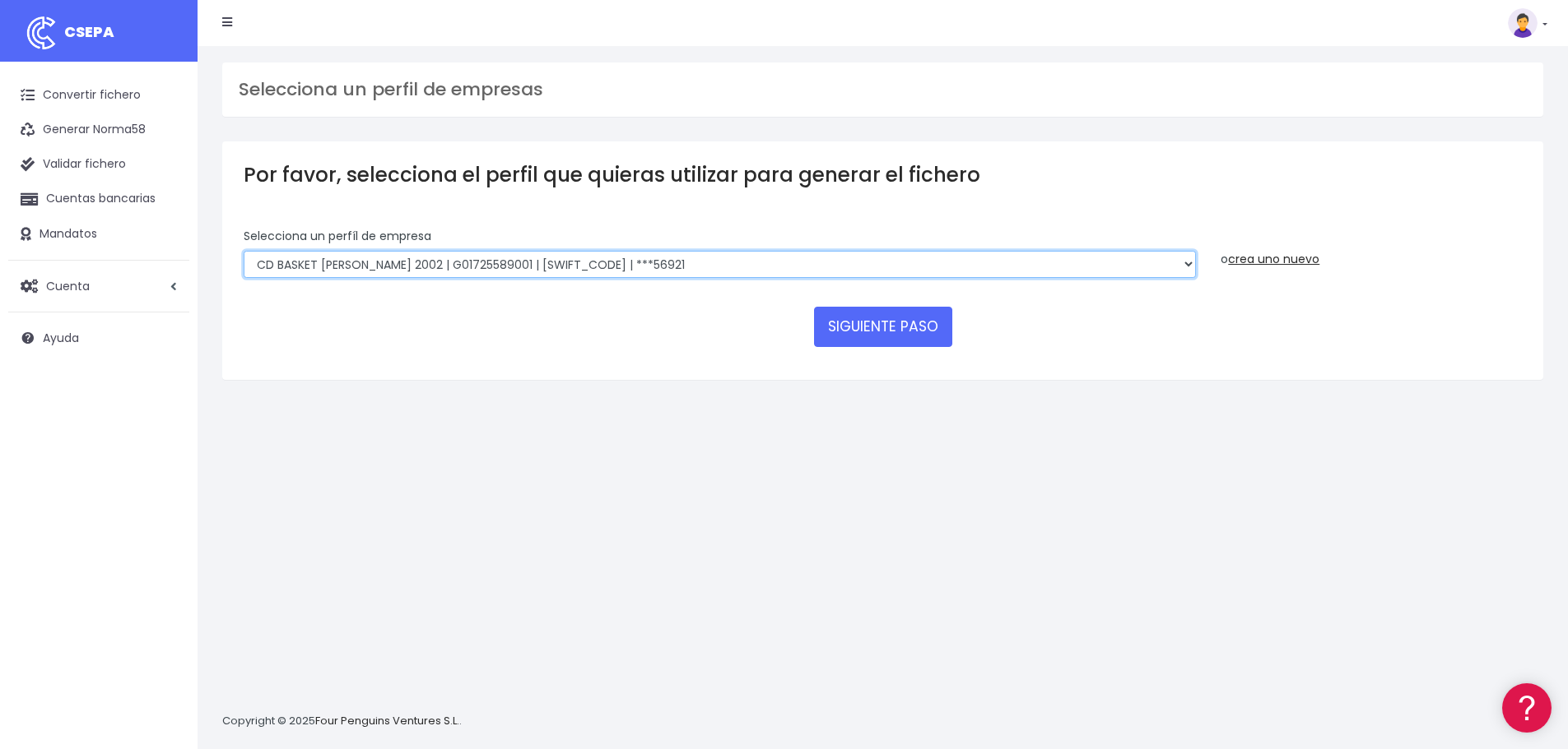
click at [914, 268] on select "FUNDACION BASKET [PERSON_NAME] 2002 | G50989565000 | [SWIFT_CODE] | ***94887 BA…" at bounding box center [719, 265] width 952 height 28
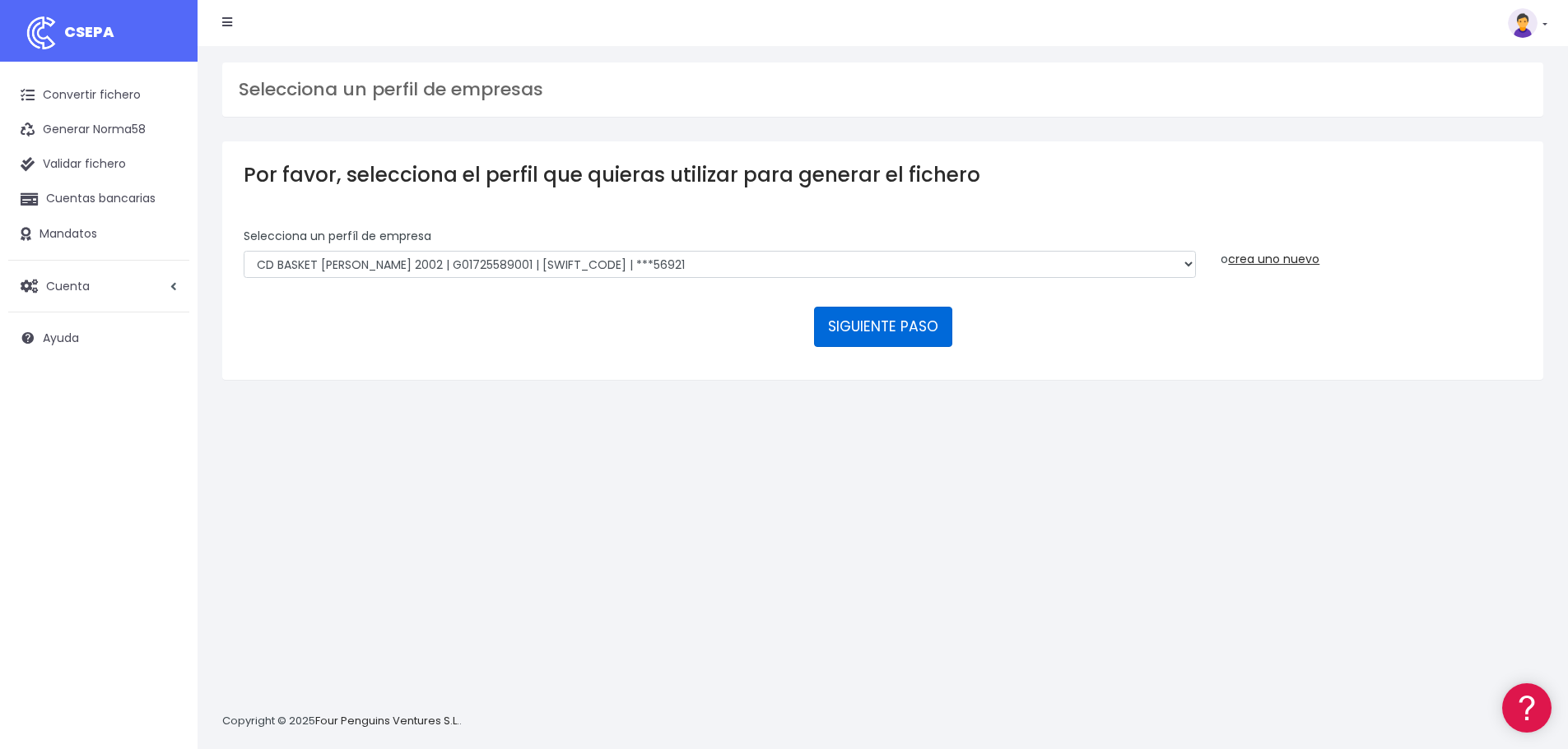
click at [916, 325] on button "SIGUIENTE PASO" at bounding box center [882, 326] width 138 height 39
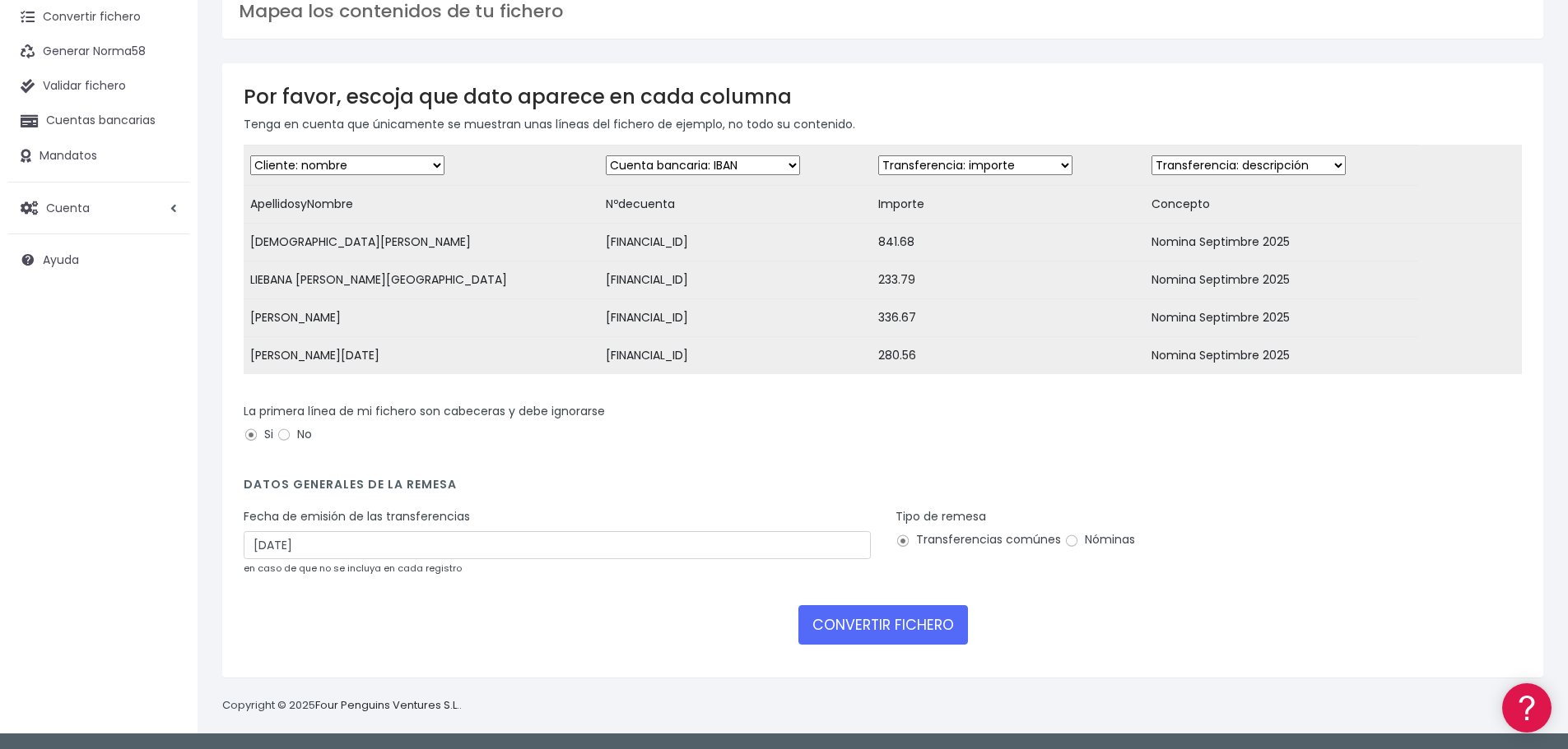
scroll to position [91, 0]
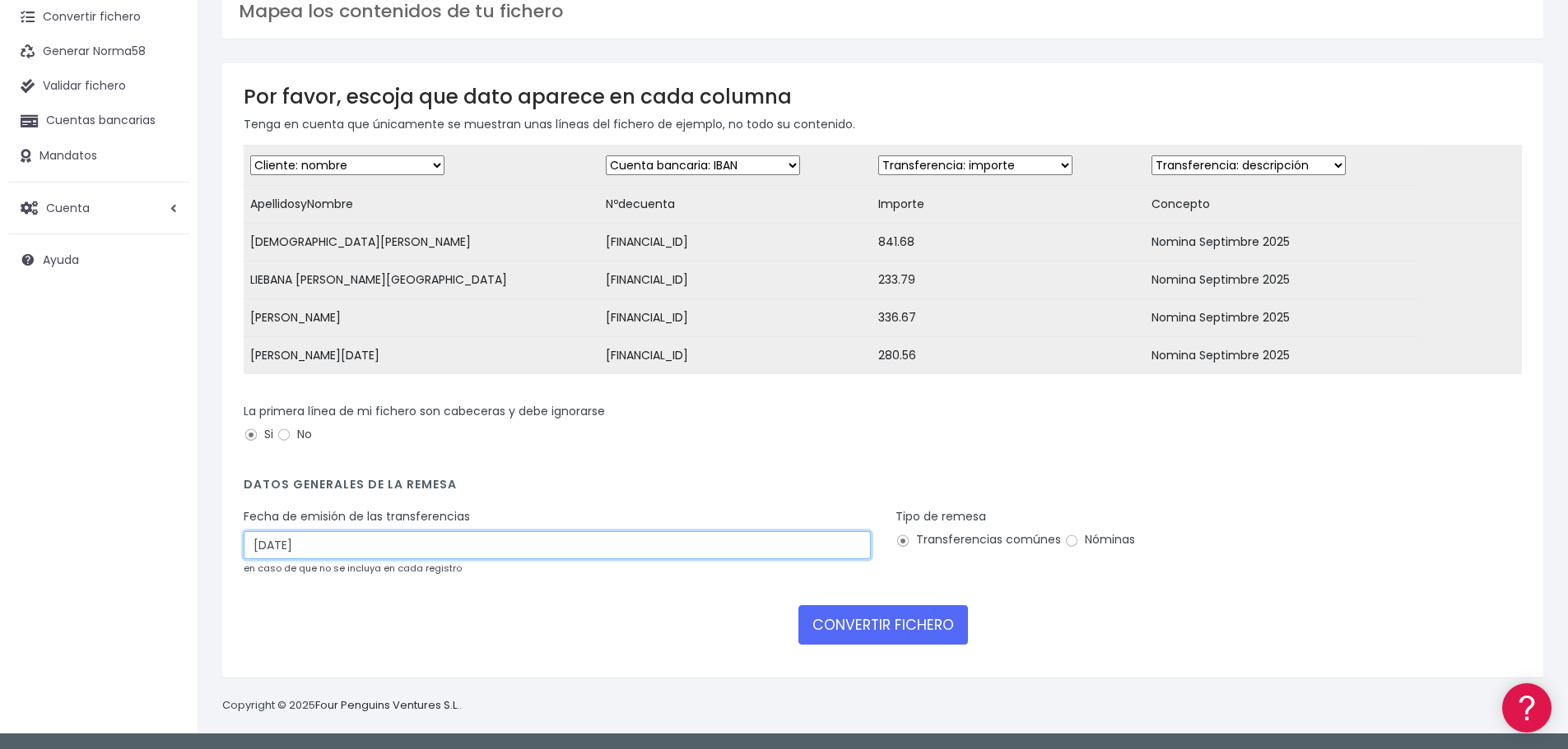
click at [340, 546] on input "05/10/2025" at bounding box center [557, 546] width 627 height 28
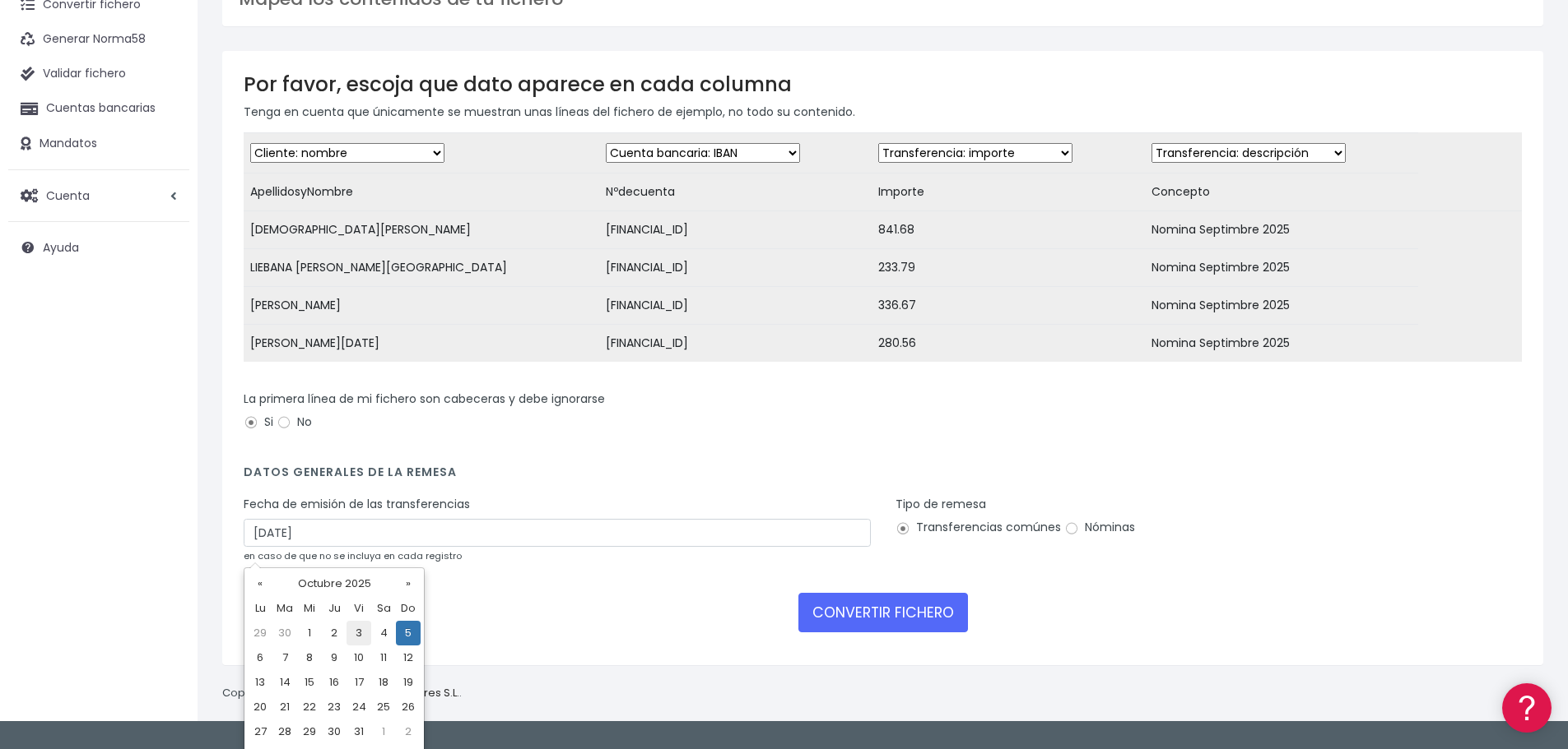
click at [359, 637] on td "3" at bounding box center [358, 634] width 24 height 24
type input "03/10/2025"
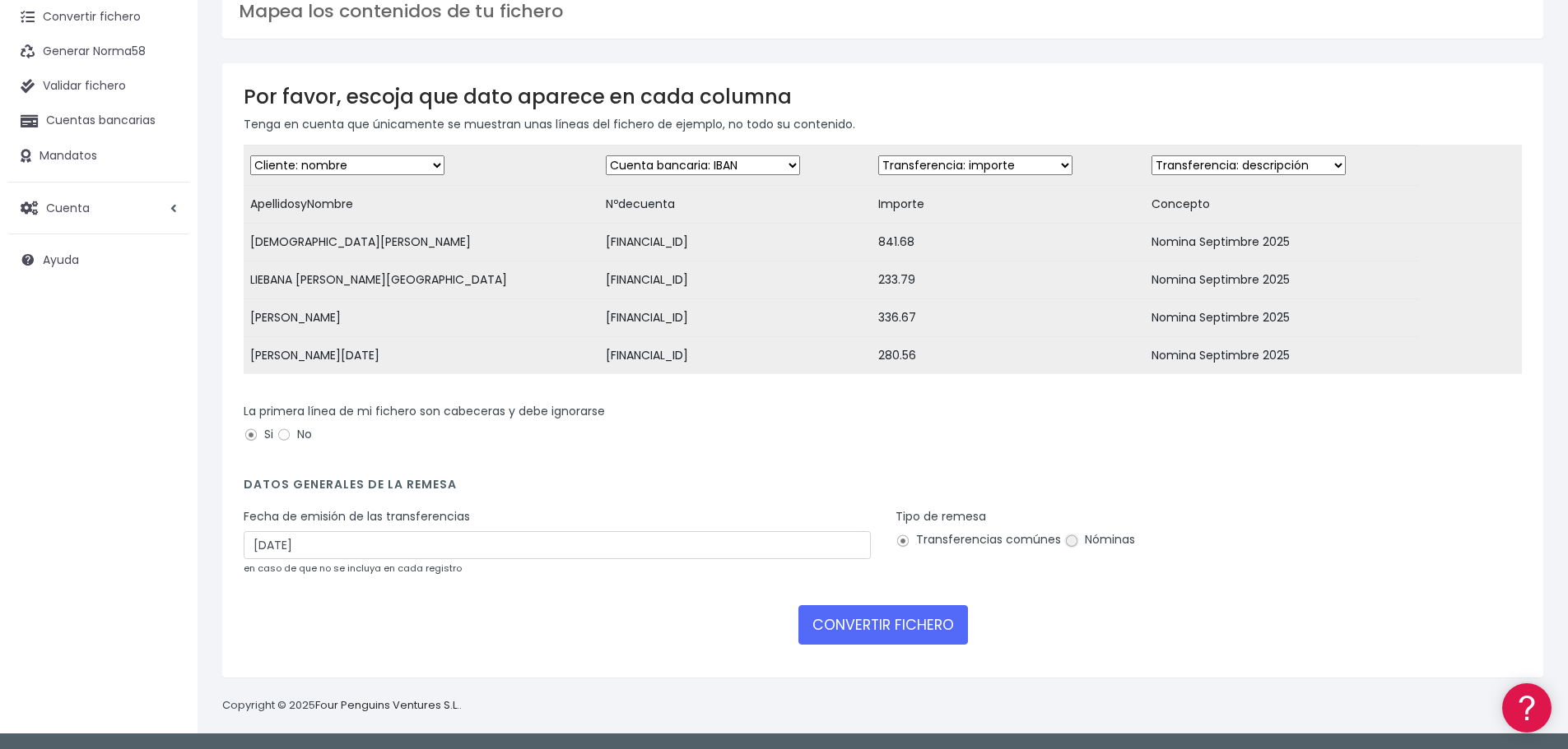
click at [1071, 546] on input "Nóminas" at bounding box center [1072, 541] width 15 height 15
radio input "true"
click at [908, 637] on button "CONVERTIR FICHERO" at bounding box center [882, 625] width 170 height 39
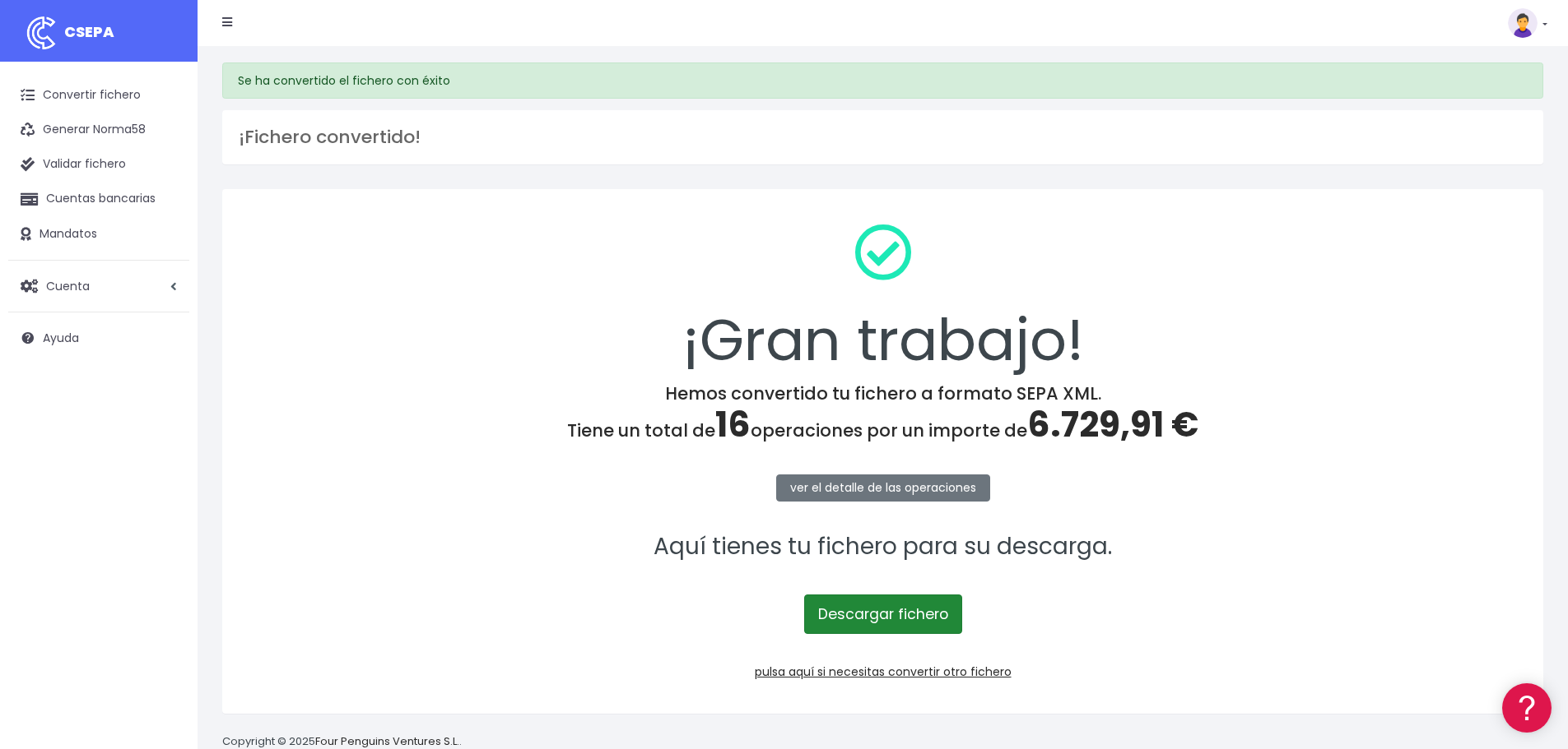
click at [923, 622] on link "Descargar fichero" at bounding box center [882, 614] width 158 height 39
click at [911, 675] on link "pulsa aquí si necesitas convertir otro fichero" at bounding box center [883, 672] width 257 height 17
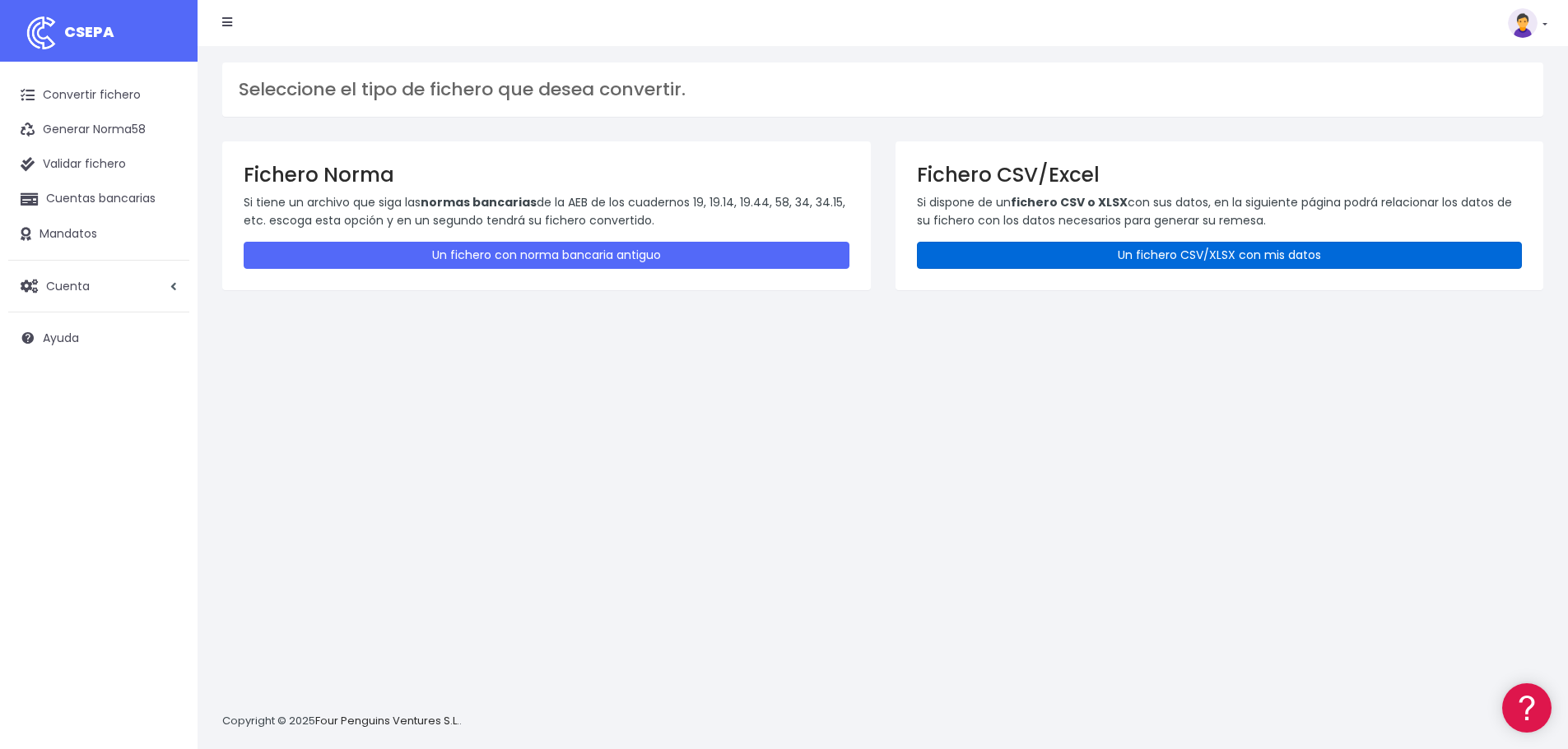
click at [1139, 260] on link "Un fichero CSV/XLSX con mis datos" at bounding box center [1220, 255] width 606 height 27
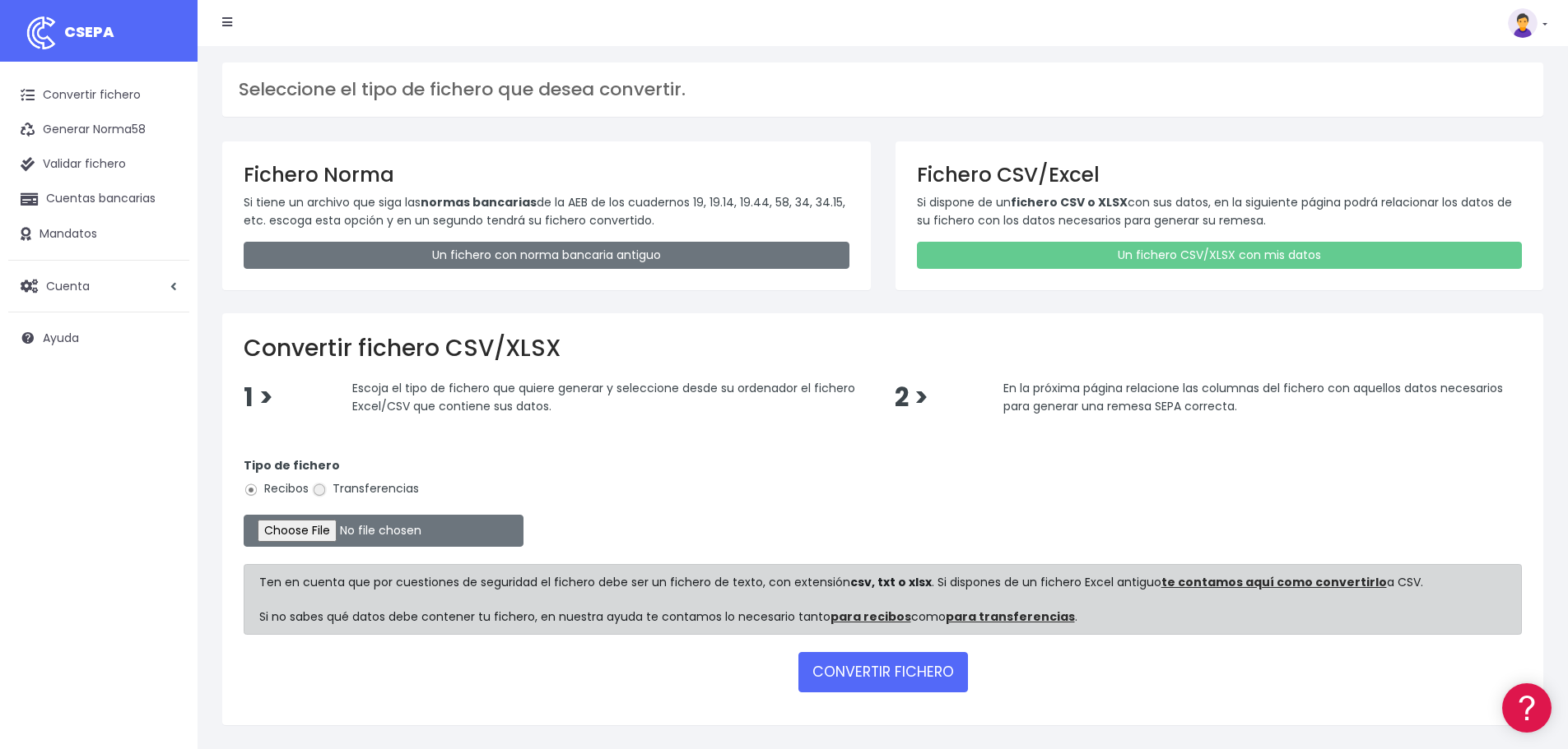
click at [319, 488] on input "Transferencias" at bounding box center [320, 490] width 15 height 15
radio input "true"
click at [334, 532] on input "file" at bounding box center [384, 531] width 279 height 32
type input "C:\fakepath\Fichero Banco Estructura 09-25.xlsx"
click at [896, 679] on button "CONVERTIR FICHERO" at bounding box center [882, 672] width 170 height 39
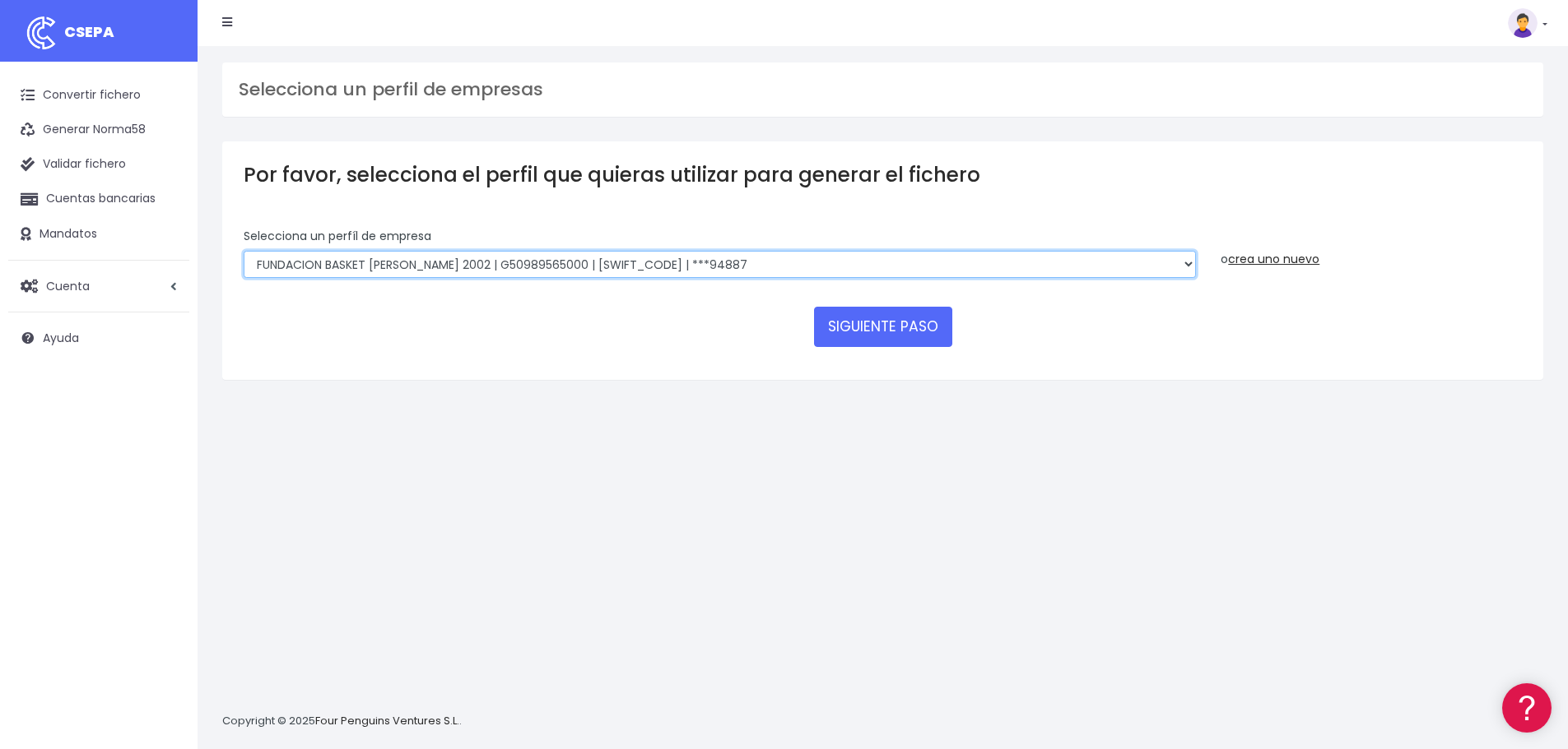
drag, startPoint x: 601, startPoint y: 259, endPoint x: 588, endPoint y: 272, distance: 18.4
click at [601, 259] on select "FUNDACION BASKET [PERSON_NAME] 2002 | G50989565000 | [SWIFT_CODE] | ***94887 BA…" at bounding box center [719, 265] width 952 height 28
select select "1983"
click at [244, 251] on select "FUNDACION BASKET [PERSON_NAME] 2002 | G50989565000 | [SWIFT_CODE] | ***94887 BA…" at bounding box center [719, 265] width 952 height 28
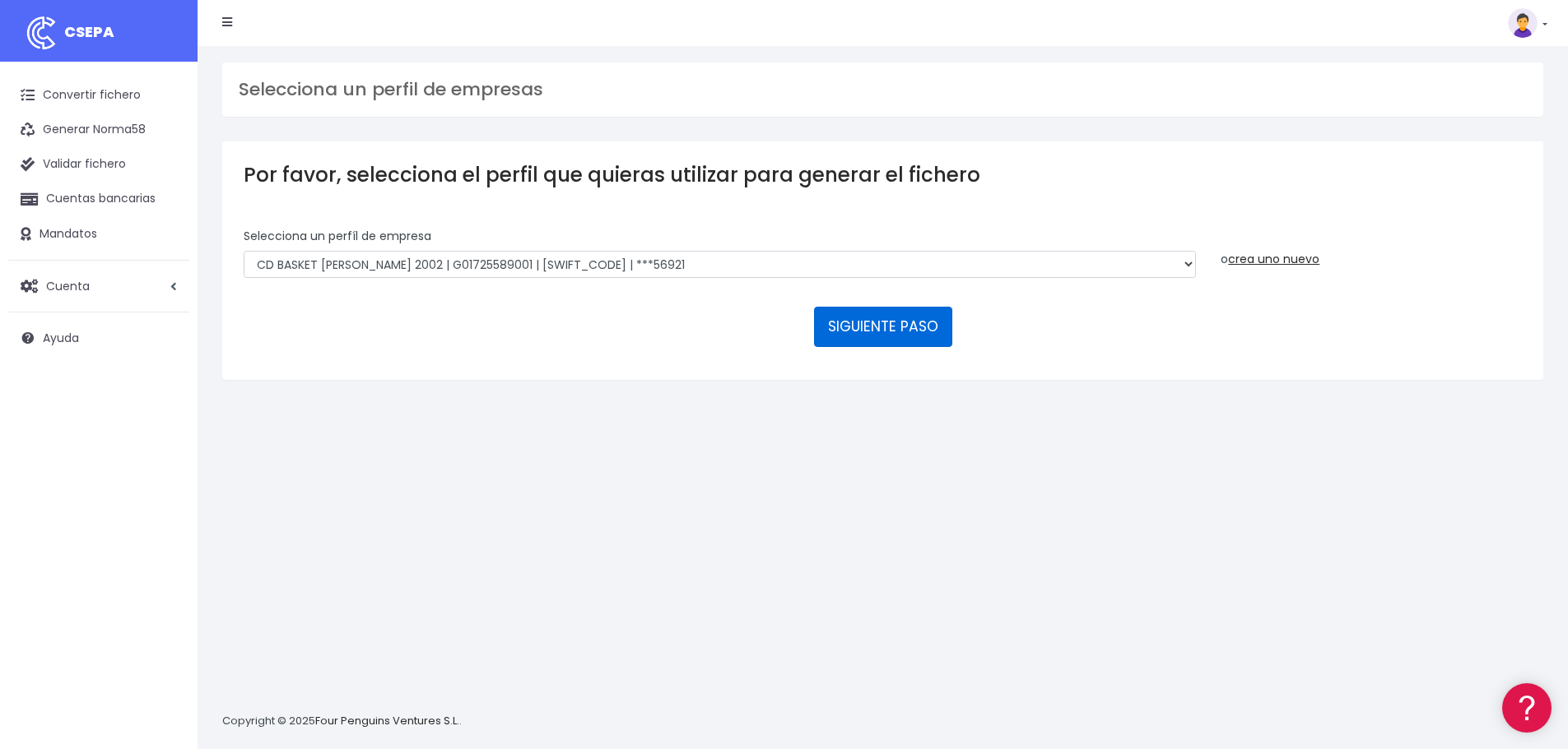
click at [883, 326] on button "SIGUIENTE PASO" at bounding box center [882, 326] width 138 height 39
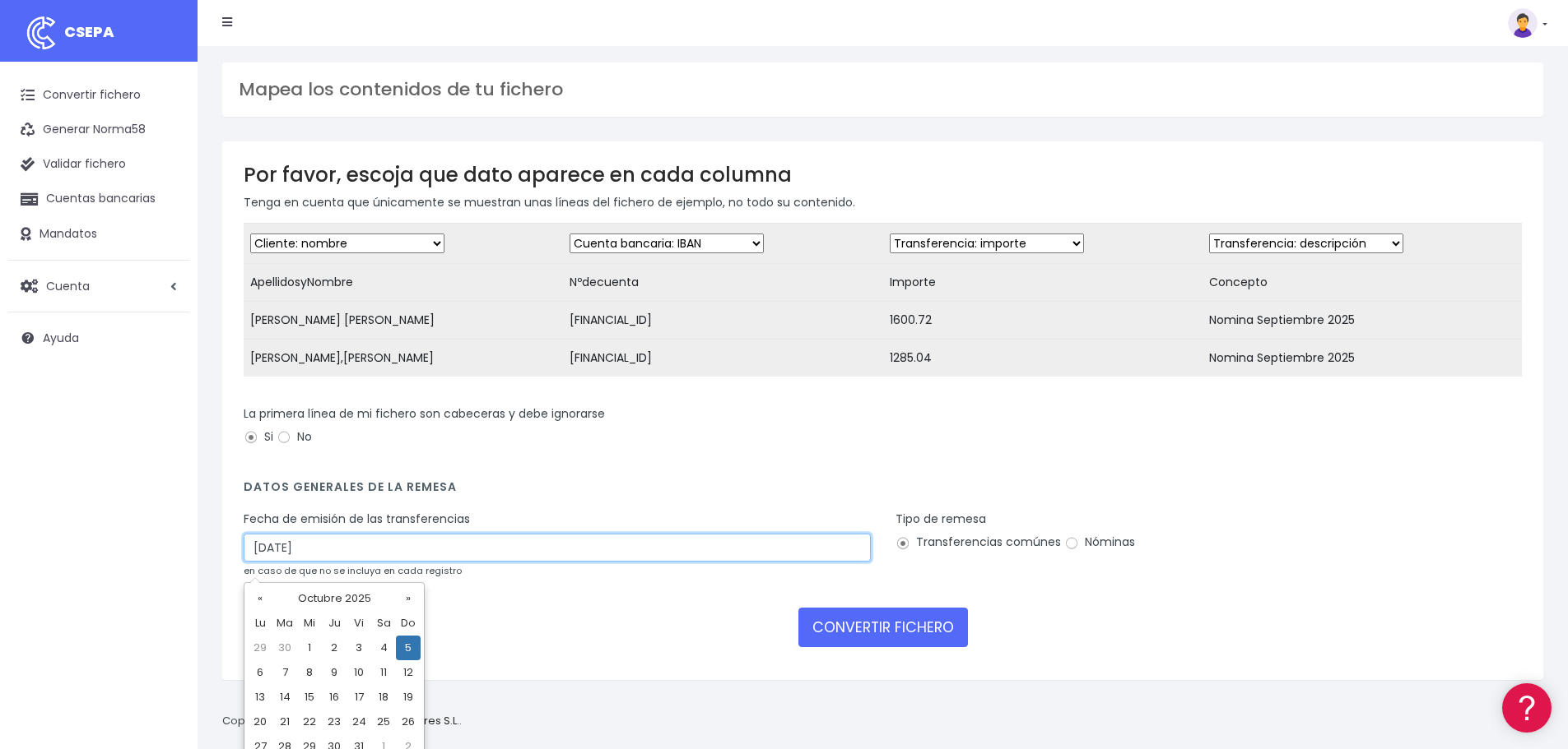
click at [324, 562] on input "05/10/2025" at bounding box center [557, 547] width 627 height 28
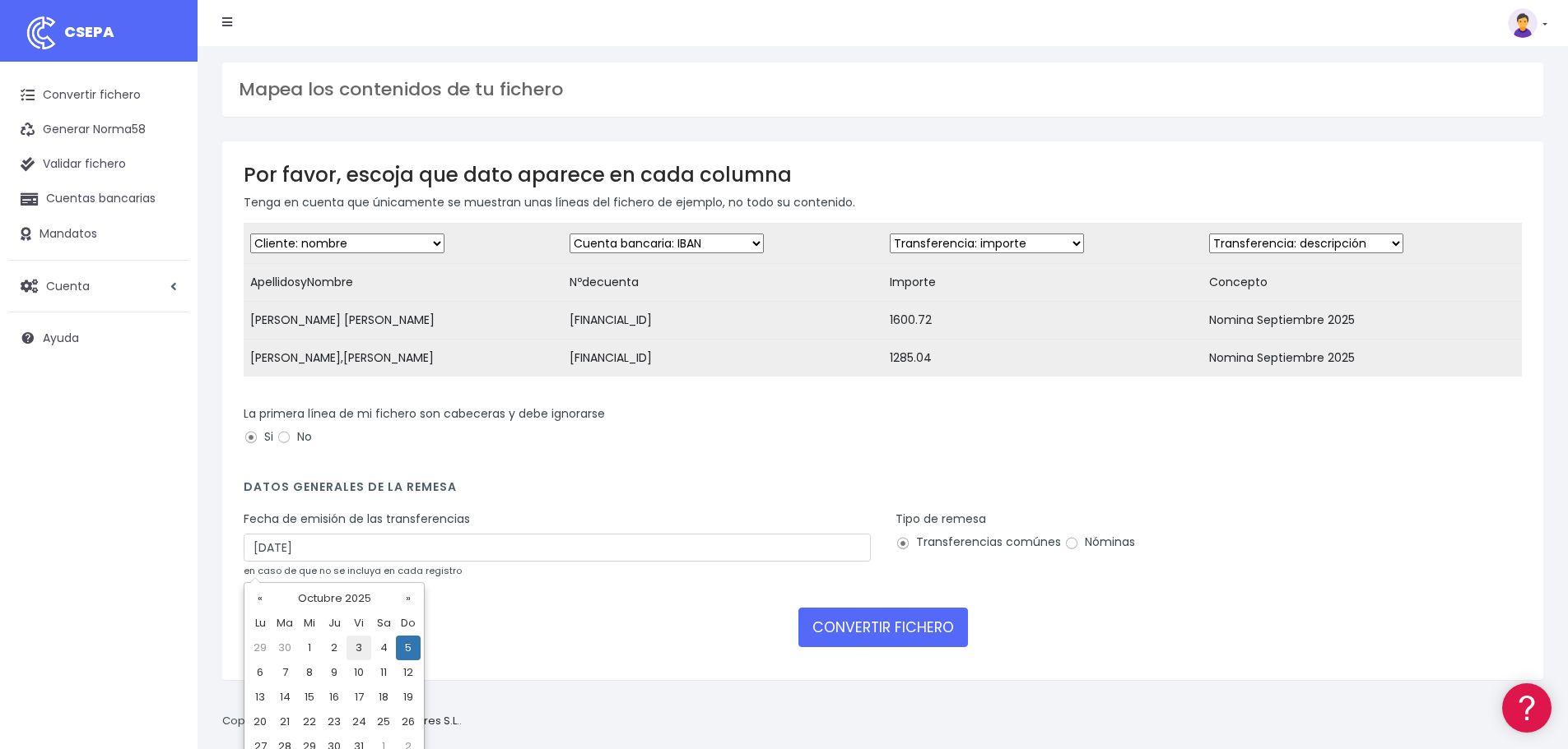
click at [362, 656] on td "3" at bounding box center [358, 648] width 24 height 24
type input "03/10/2025"
click at [1064, 551] on input "Nóminas" at bounding box center [1072, 544] width 15 height 15
radio input "true"
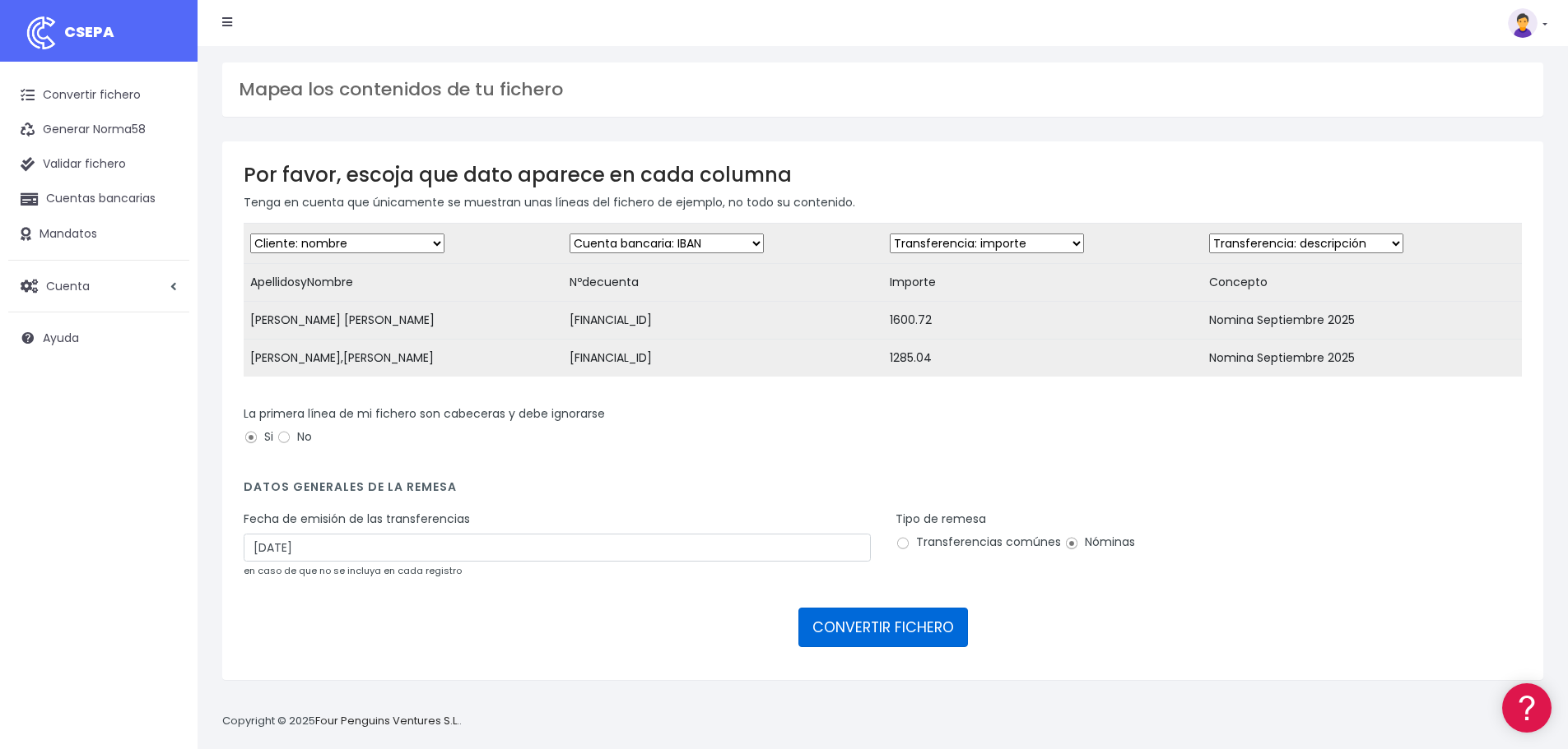
click at [918, 637] on button "CONVERTIR FICHERO" at bounding box center [882, 627] width 170 height 39
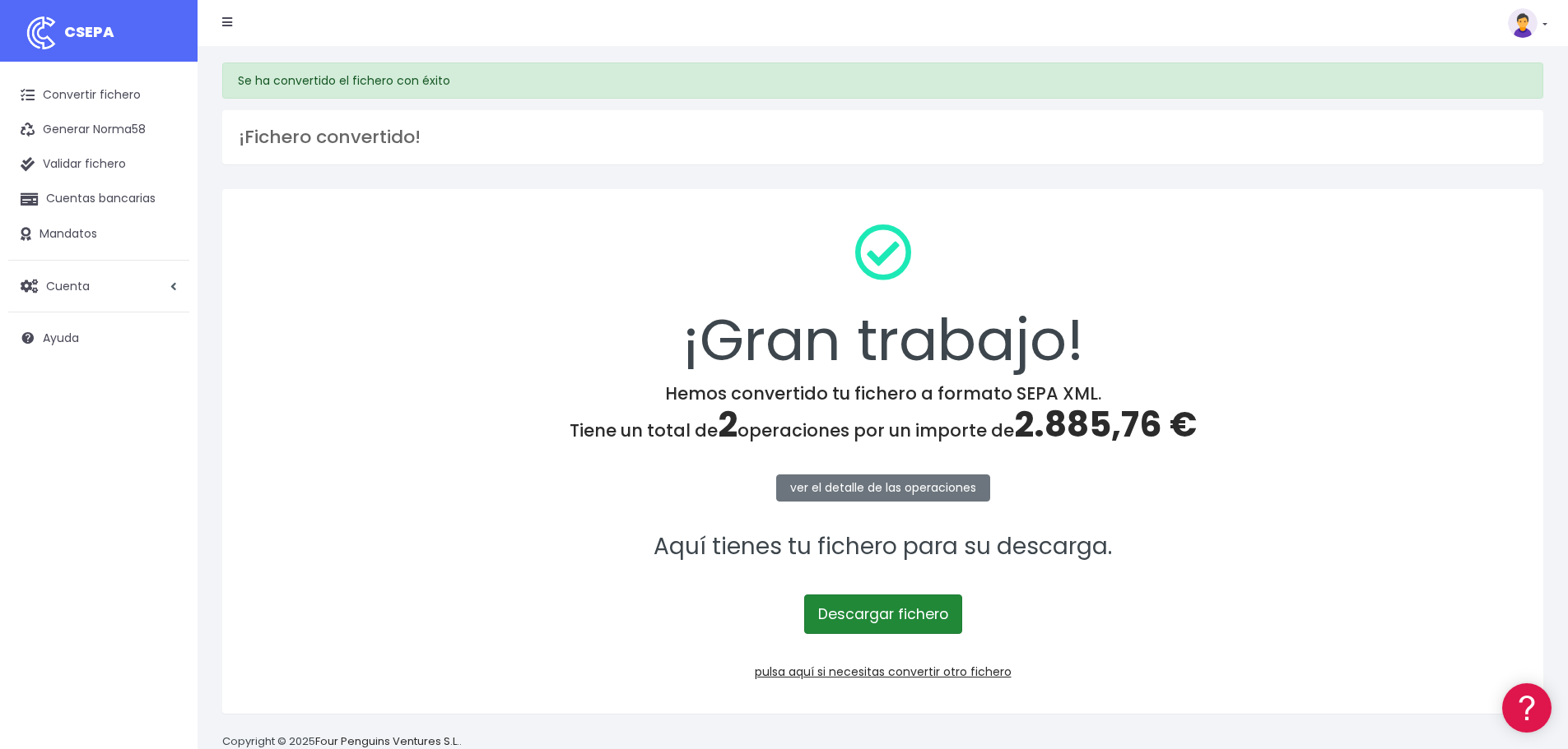
click at [877, 616] on link "Descargar fichero" at bounding box center [882, 614] width 158 height 39
click at [924, 673] on link "pulsa aquí si necesitas convertir otro fichero" at bounding box center [883, 672] width 257 height 17
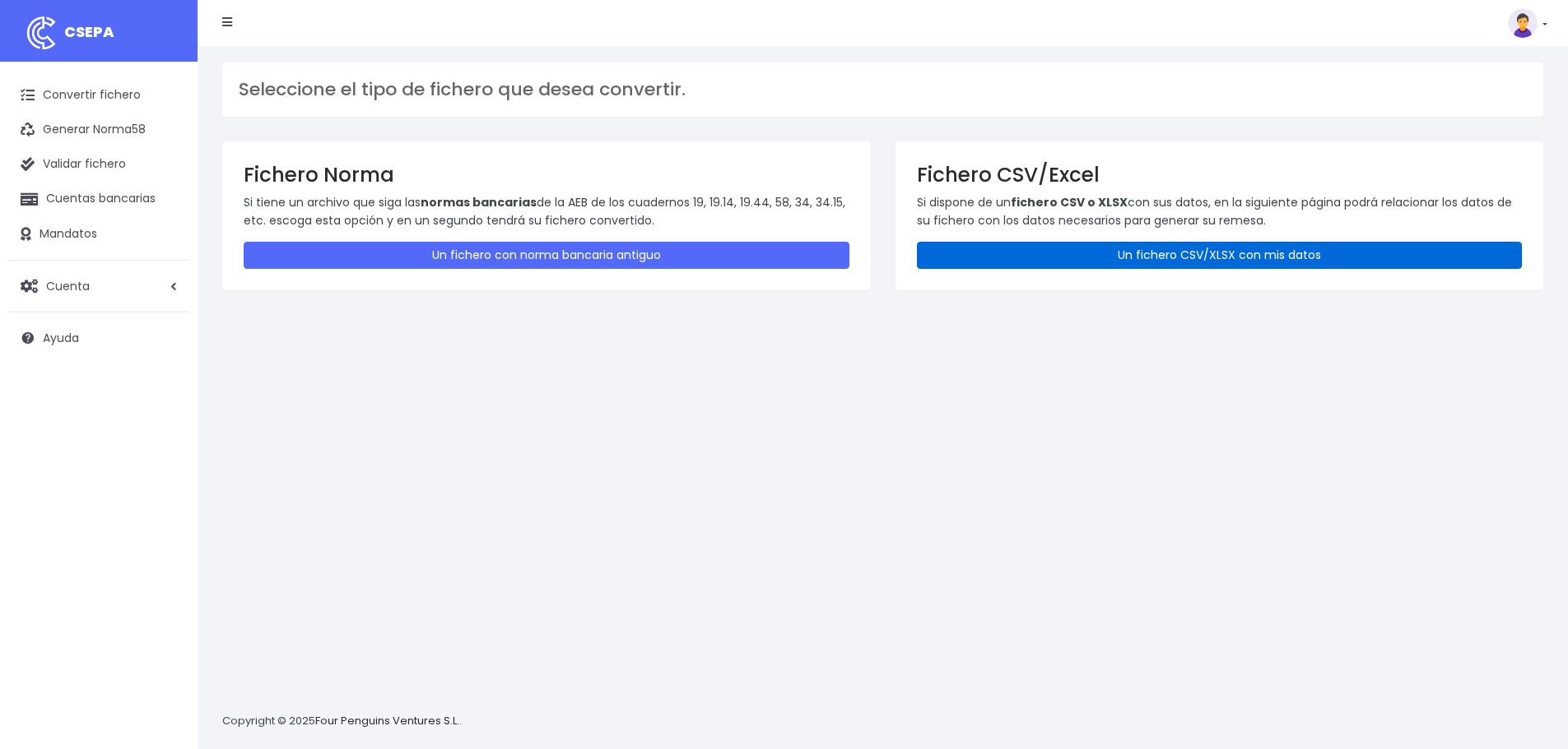
click at [1214, 252] on link "Un fichero CSV/XLSX con mis datos" at bounding box center [1220, 255] width 606 height 27
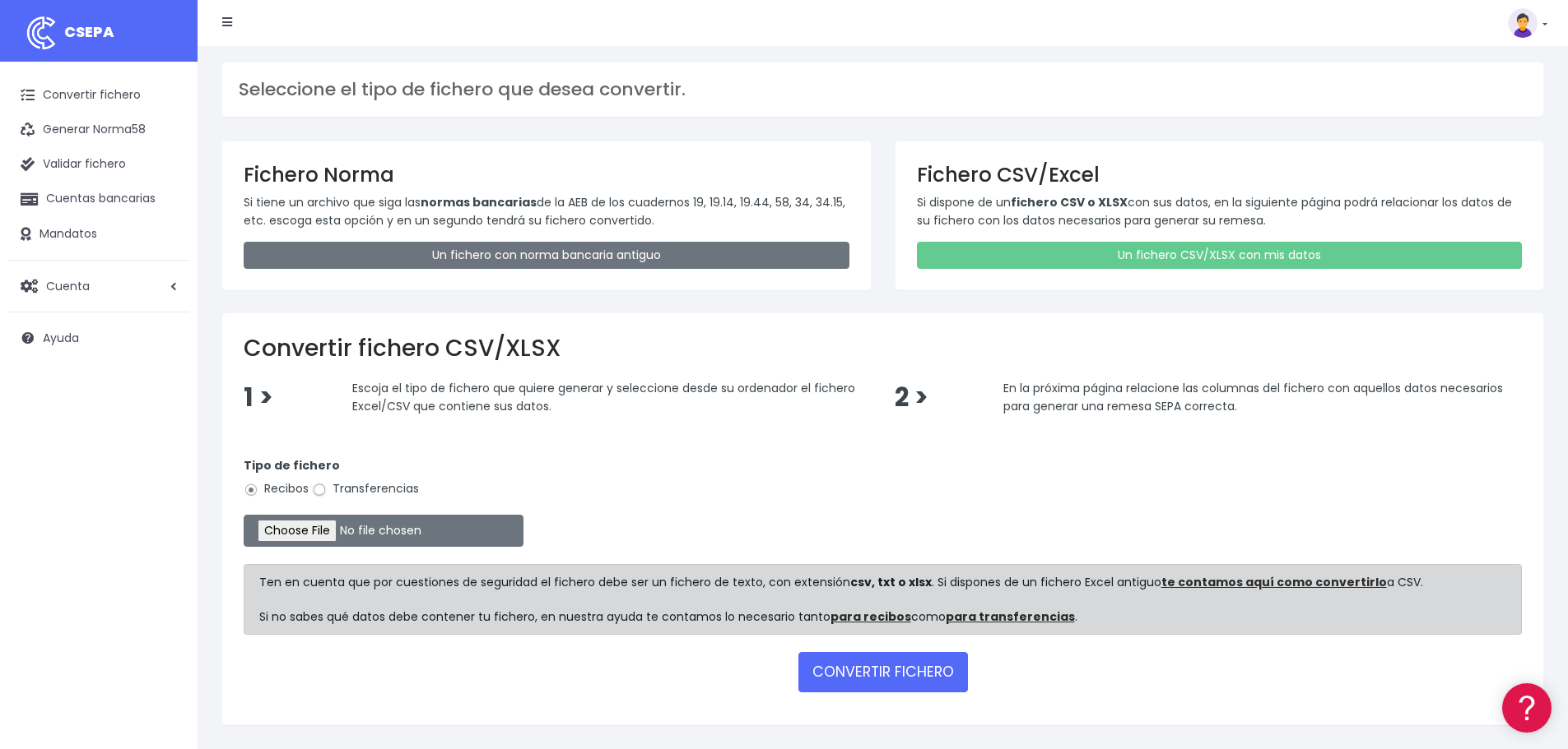
click at [312, 487] on input "Transferencias" at bounding box center [320, 490] width 15 height 15
radio input "true"
click at [337, 533] on input "file" at bounding box center [384, 531] width 279 height 32
type input "C:\fakepath\Fichero JUGADORES U22 09-25.xlsx"
click at [932, 678] on button "CONVERTIR FICHERO" at bounding box center [882, 672] width 170 height 39
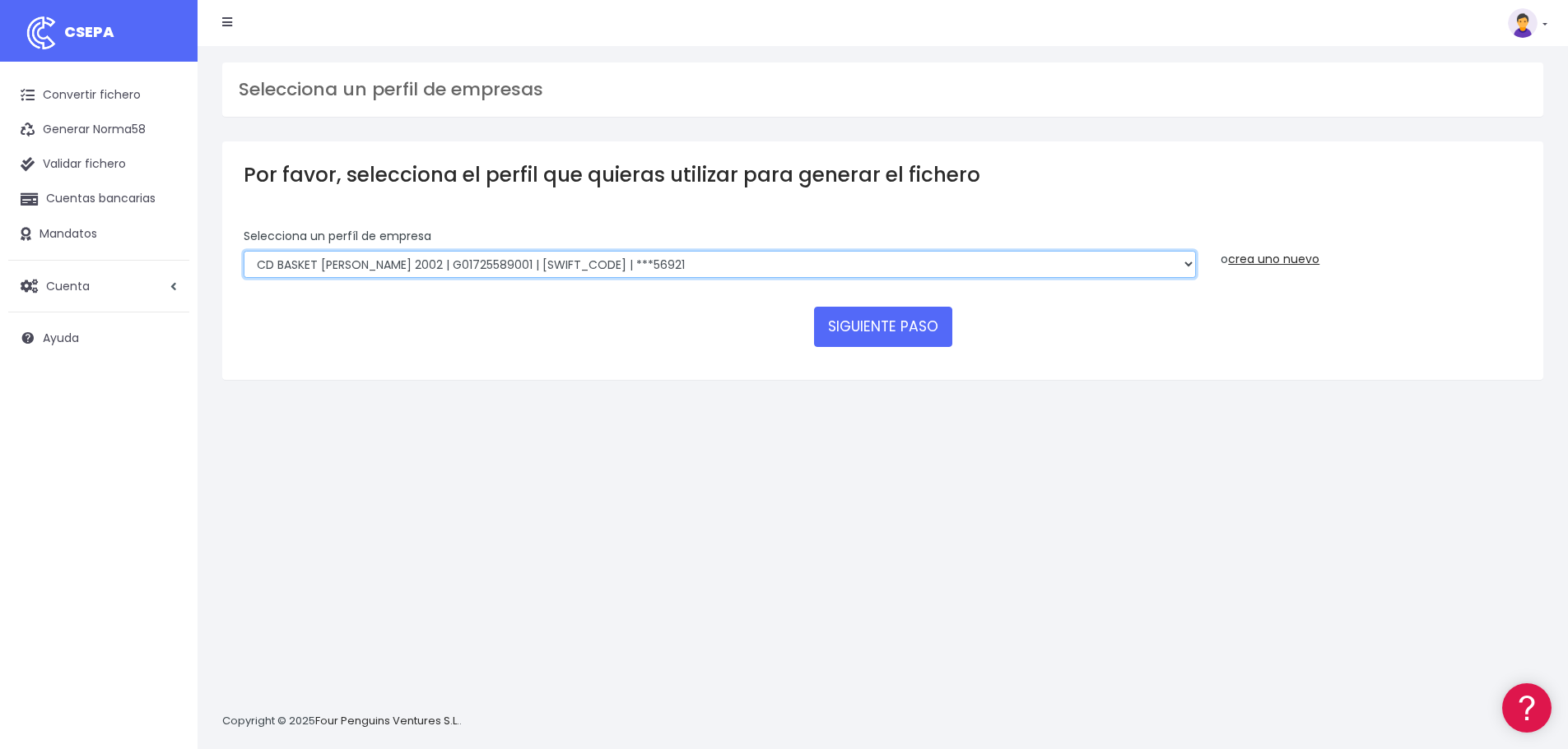
click at [664, 262] on select "FUNDACION BASKET [PERSON_NAME] 2002 | G50989565000 | [SWIFT_CODE] | ***94887 BA…" at bounding box center [719, 265] width 952 height 28
click at [244, 251] on select "FUNDACION BASKET [PERSON_NAME] 2002 | G50989565000 | [SWIFT_CODE] | ***94887 BA…" at bounding box center [719, 265] width 952 height 28
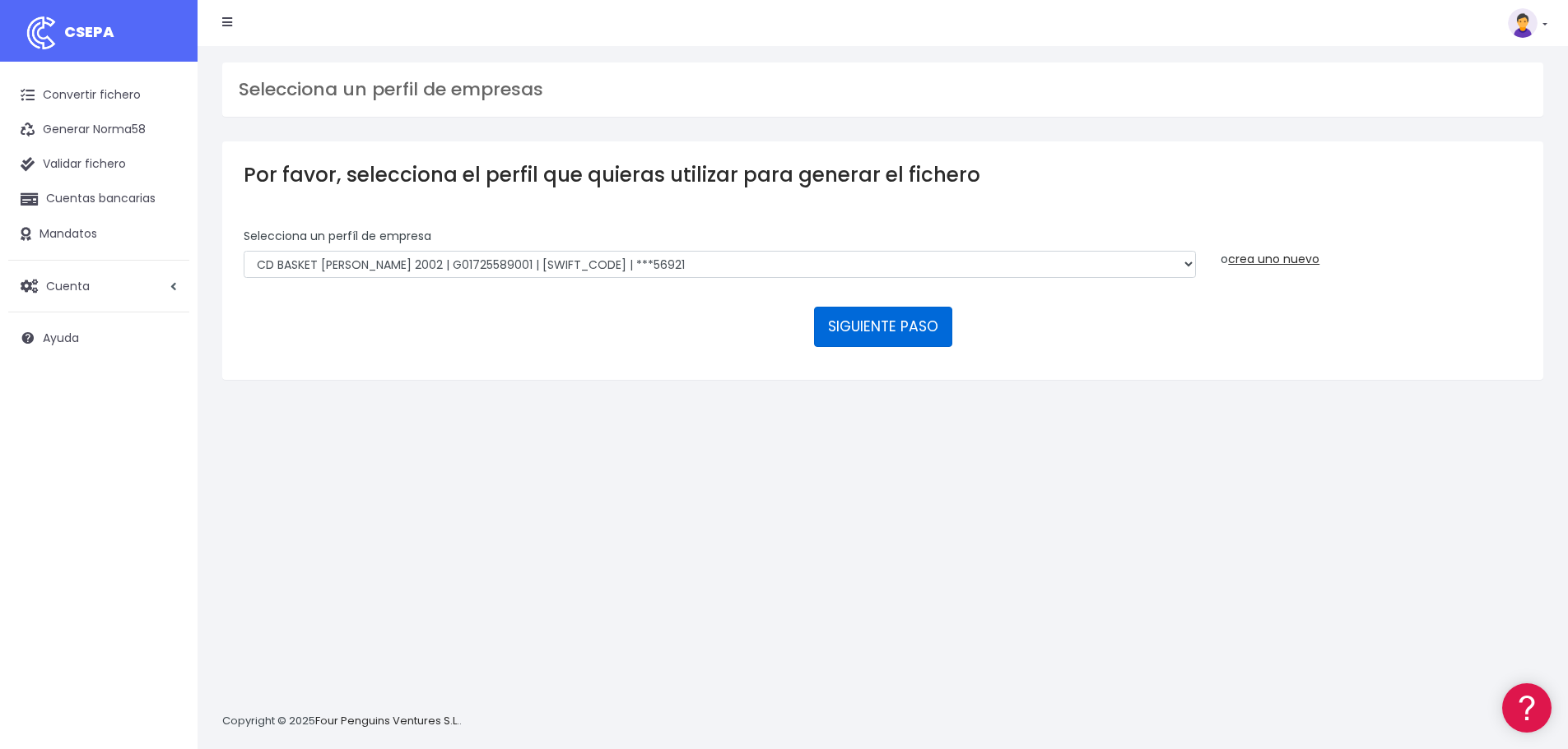
click at [913, 324] on button "SIGUIENTE PASO" at bounding box center [882, 326] width 138 height 39
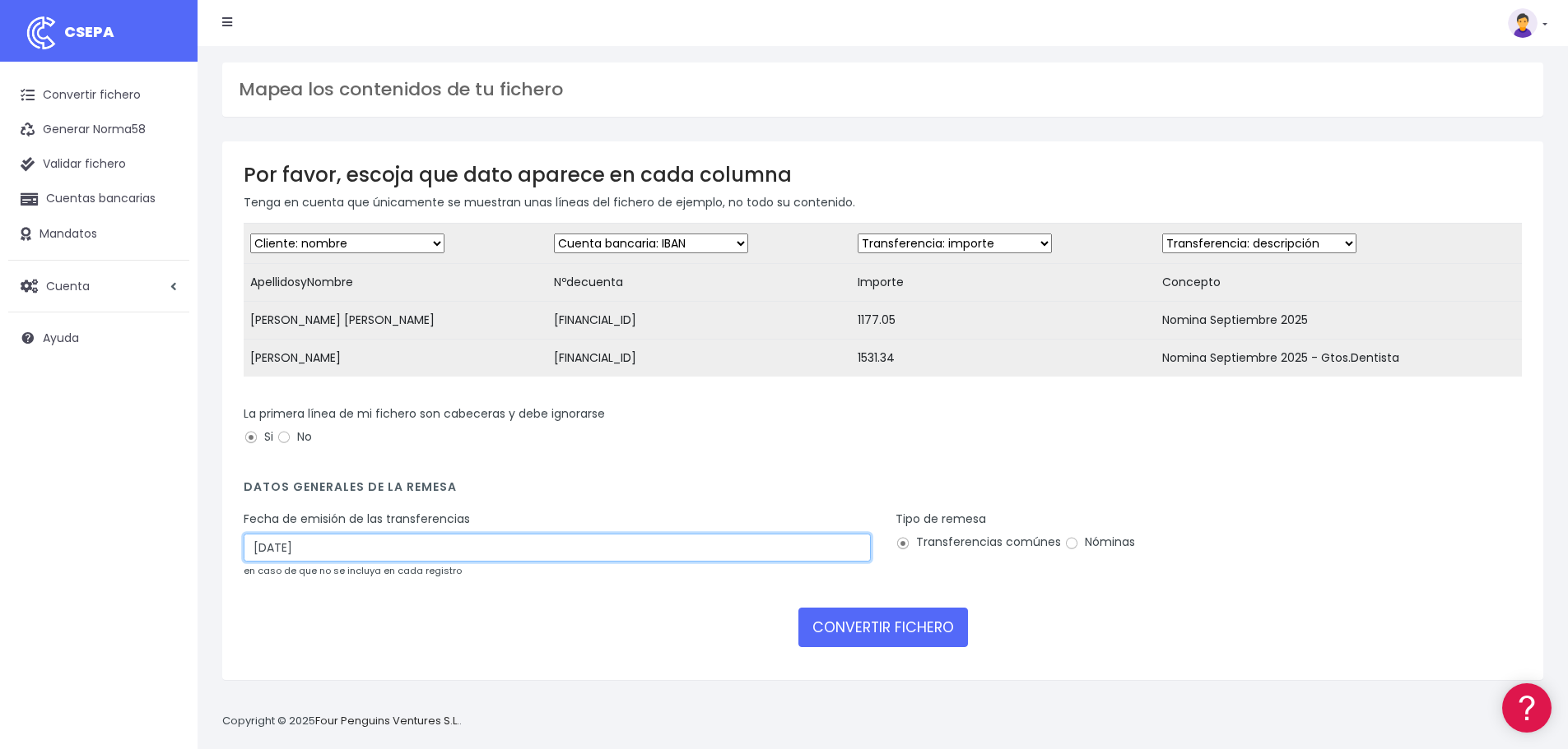
click at [326, 562] on input "05/10/2025" at bounding box center [557, 547] width 627 height 28
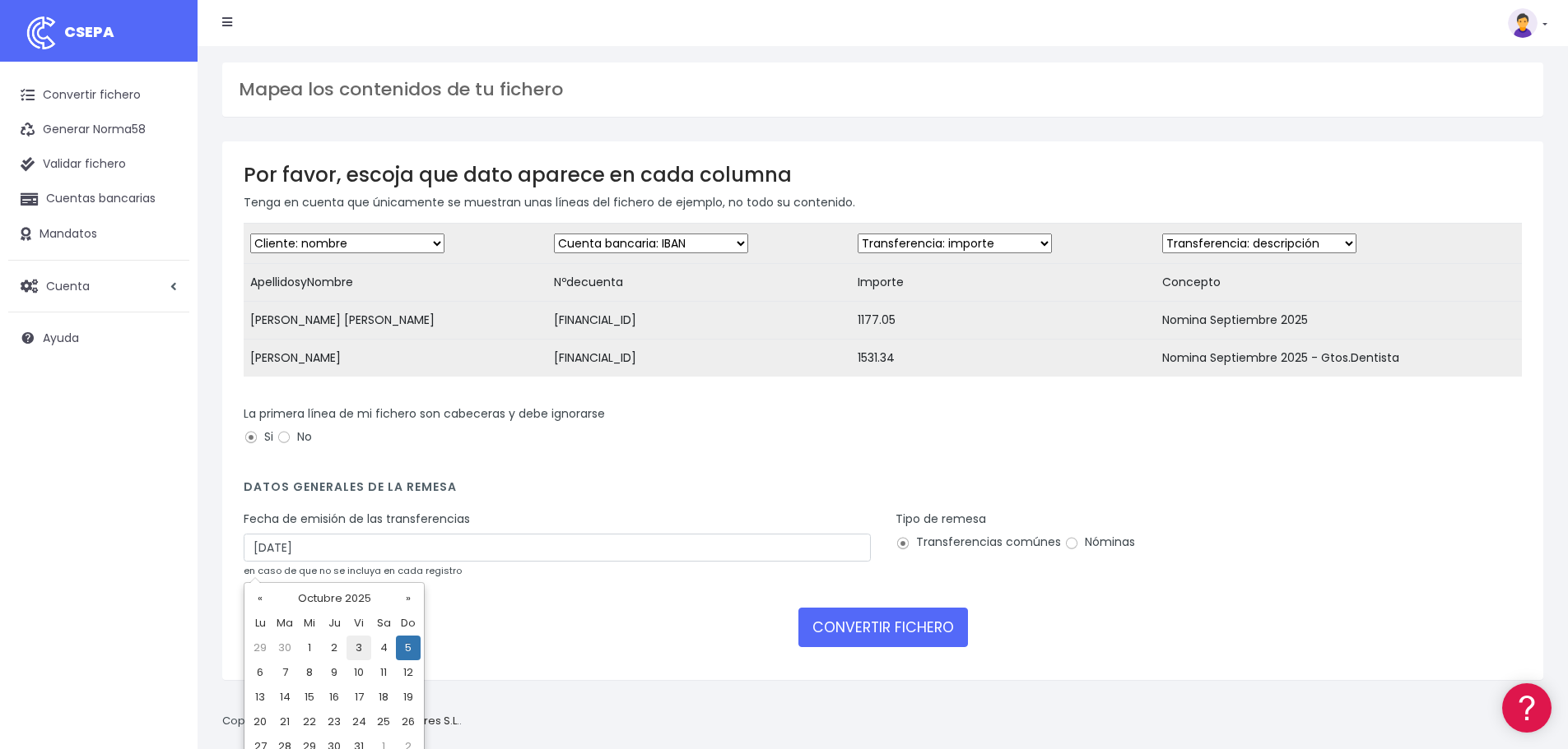
click at [356, 650] on td "3" at bounding box center [358, 648] width 24 height 24
type input "03/10/2025"
click at [1072, 551] on input "Nóminas" at bounding box center [1072, 544] width 15 height 15
radio input "true"
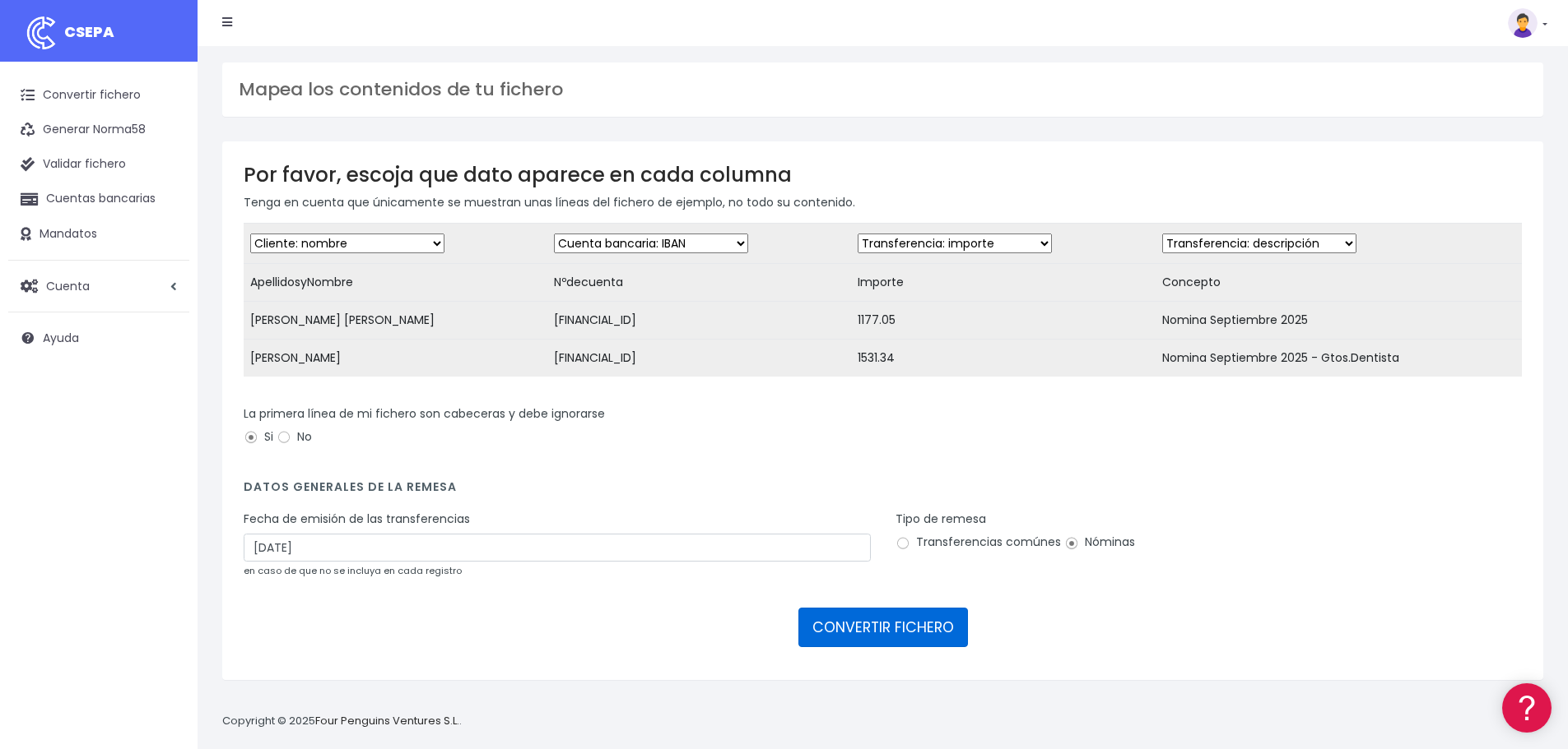
click at [917, 634] on button "CONVERTIR FICHERO" at bounding box center [882, 627] width 170 height 39
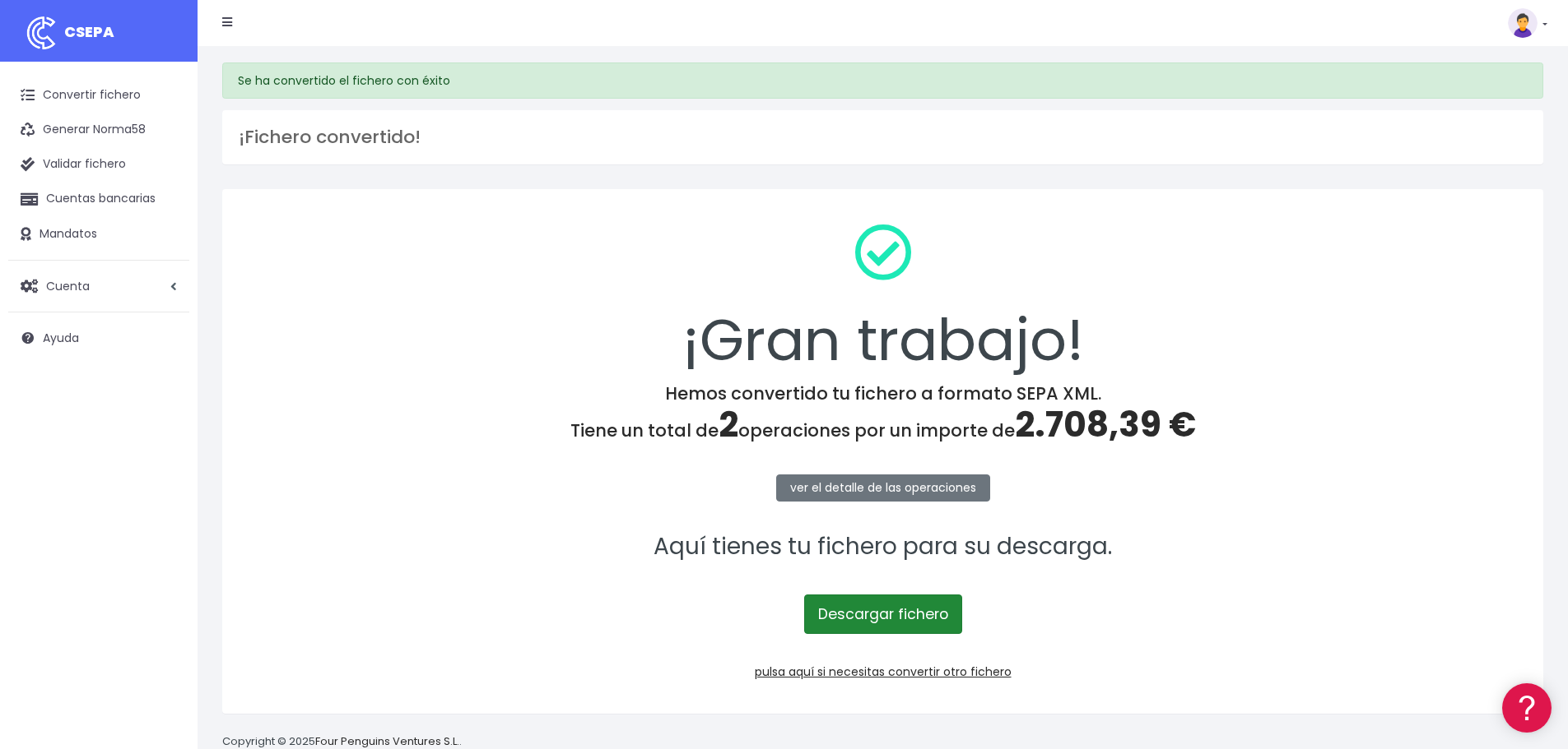
click at [911, 613] on link "Descargar fichero" at bounding box center [882, 614] width 158 height 39
